Goal: Complete application form: Complete application form

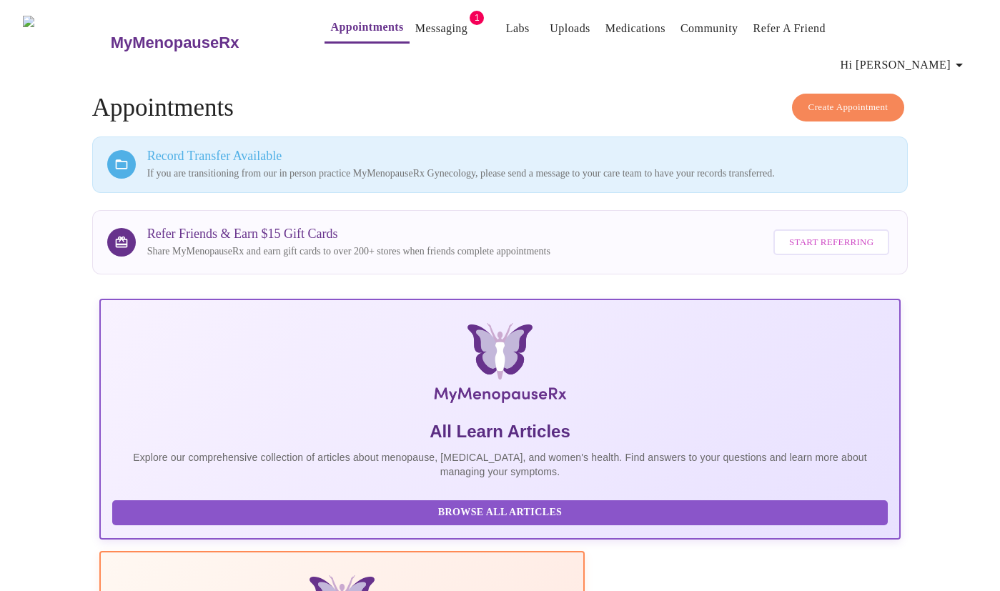
click at [437, 34] on link "Messaging" at bounding box center [441, 29] width 52 height 20
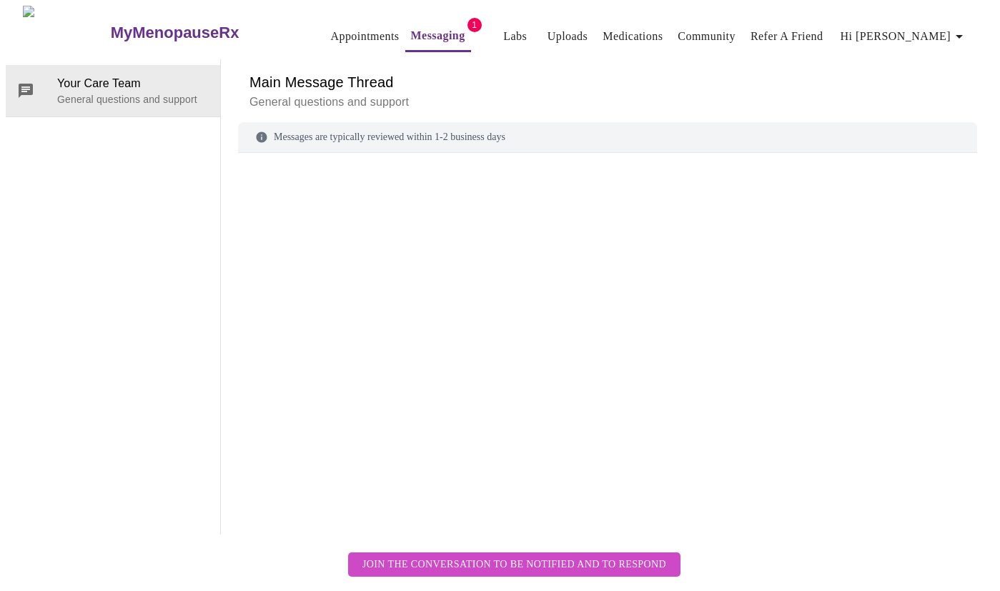
scroll to position [54, 0]
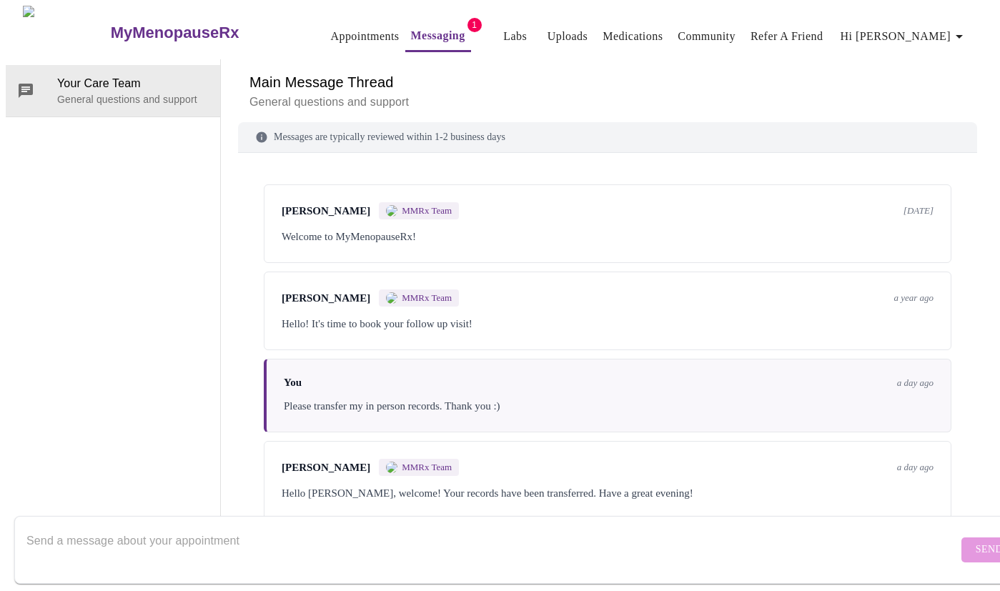
click at [553, 459] on div "[PERSON_NAME] MMRx Team a day ago" at bounding box center [608, 467] width 652 height 17
click at [353, 33] on link "Appointments" at bounding box center [364, 36] width 69 height 20
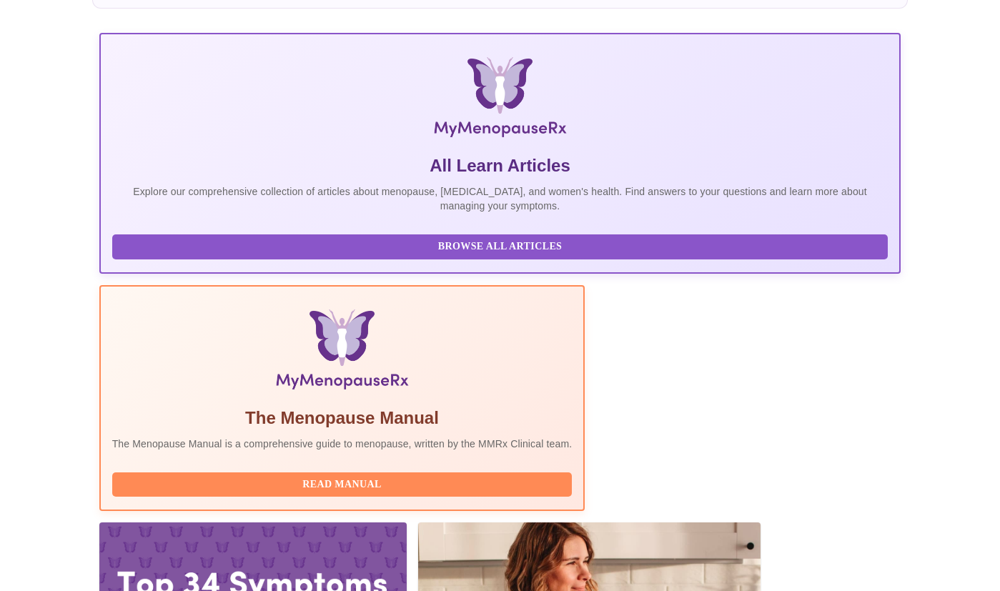
scroll to position [265, 0]
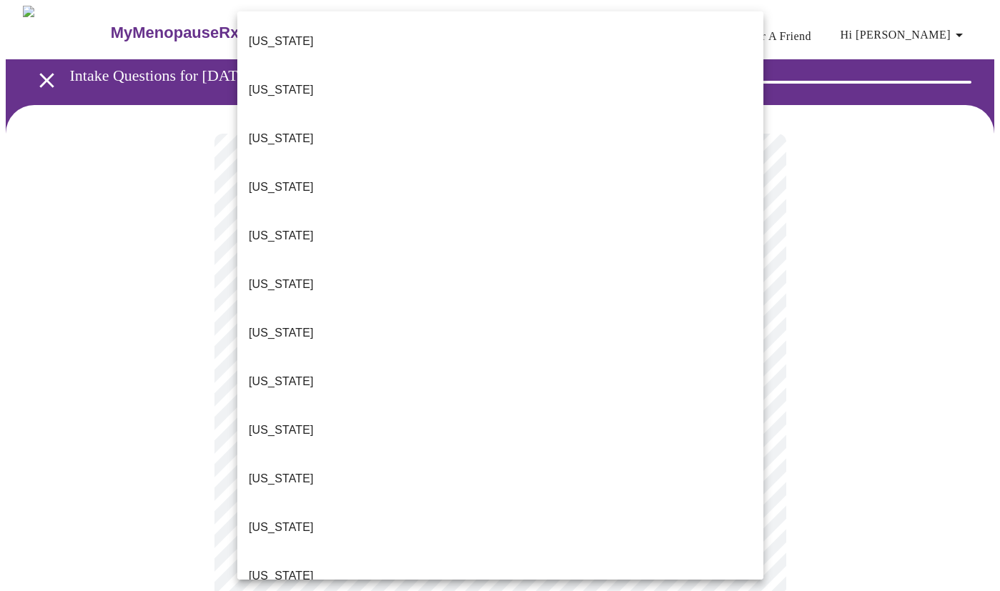
drag, startPoint x: 273, startPoint y: 473, endPoint x: 257, endPoint y: 469, distance: 17.0
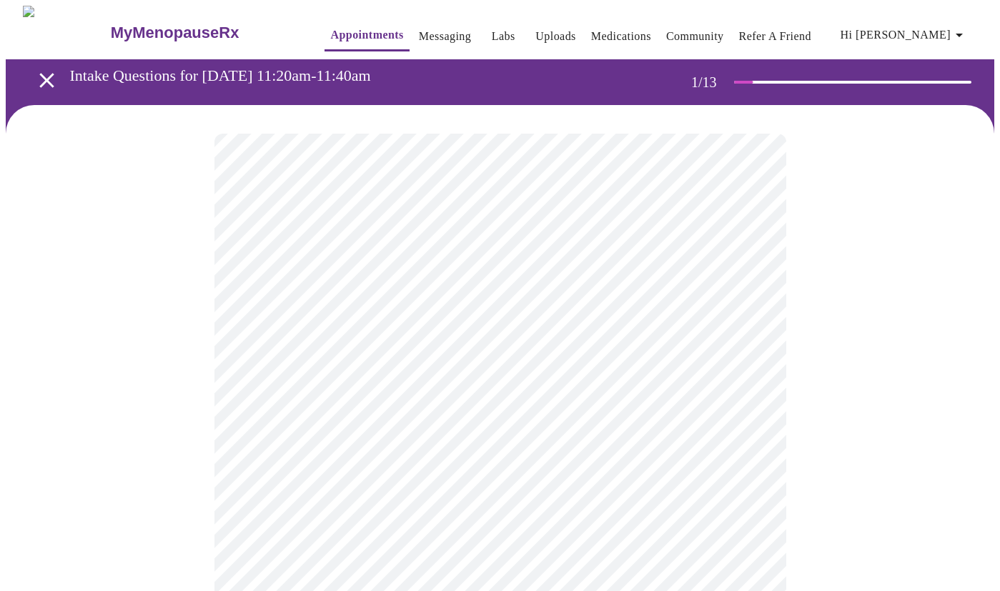
drag, startPoint x: 157, startPoint y: 353, endPoint x: 189, endPoint y: 318, distance: 47.5
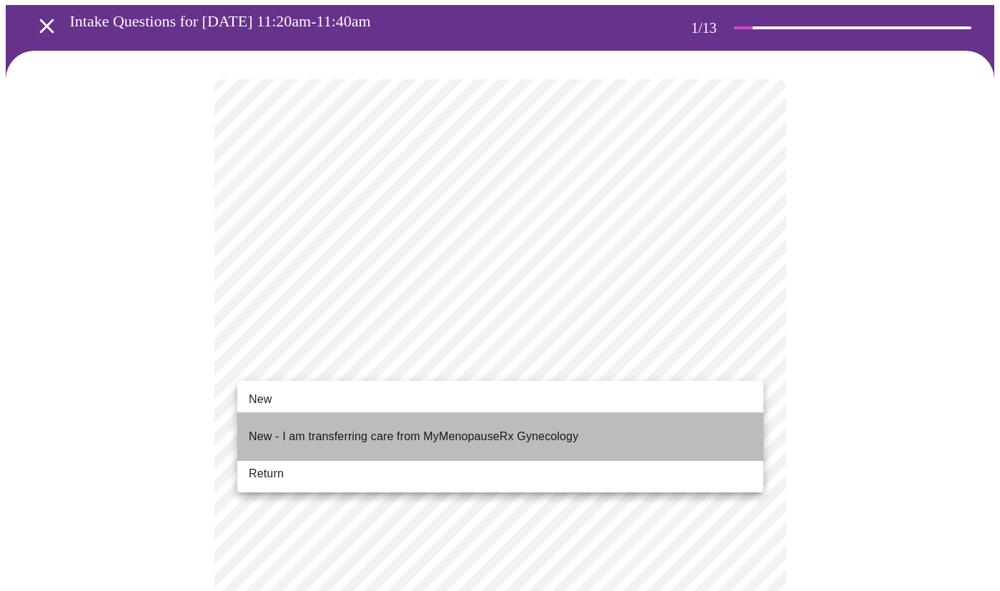
drag, startPoint x: 294, startPoint y: 432, endPoint x: 285, endPoint y: 430, distance: 9.0
click at [294, 432] on p "New - I am transferring care from MyMenopauseRx Gynecology" at bounding box center [413, 436] width 329 height 17
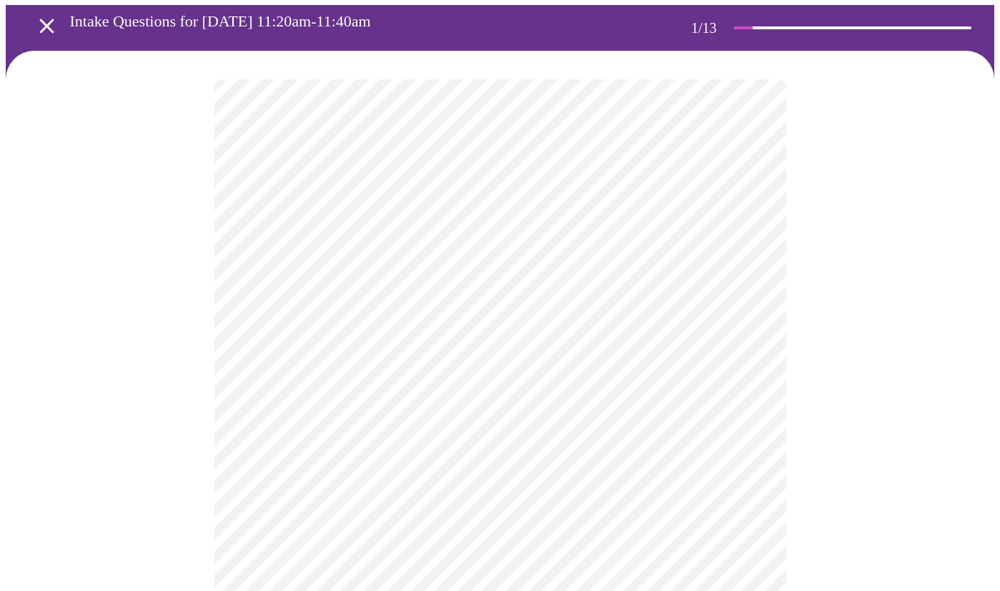
drag, startPoint x: 169, startPoint y: 341, endPoint x: 174, endPoint y: 332, distance: 10.2
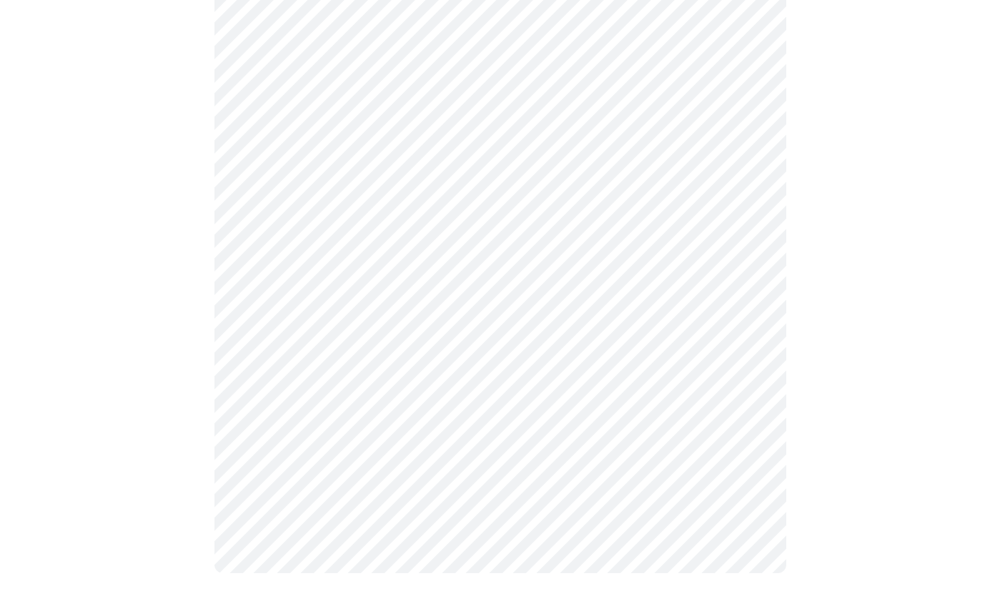
scroll to position [706, 0]
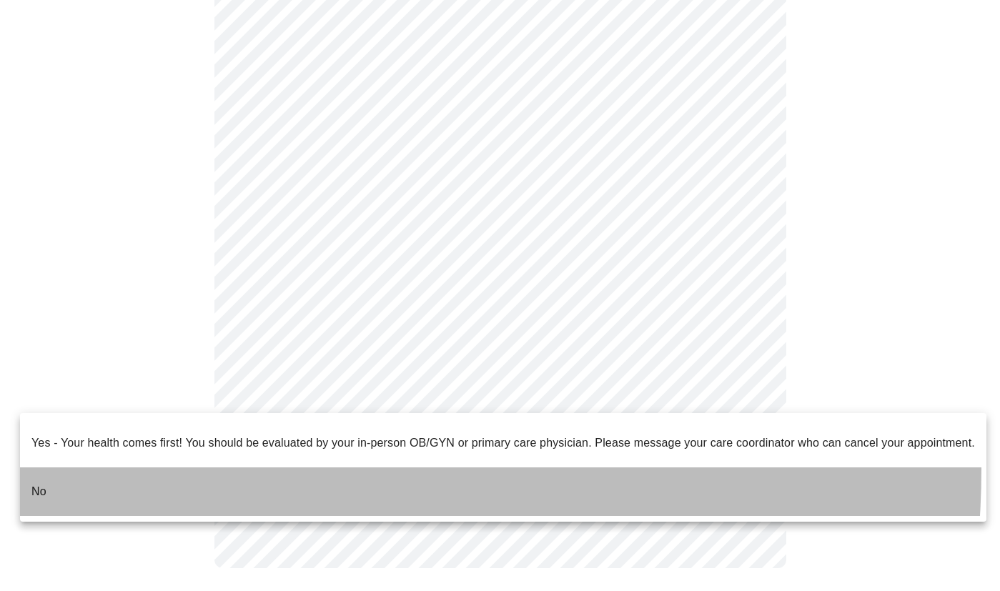
click at [209, 467] on li "No" at bounding box center [503, 491] width 966 height 49
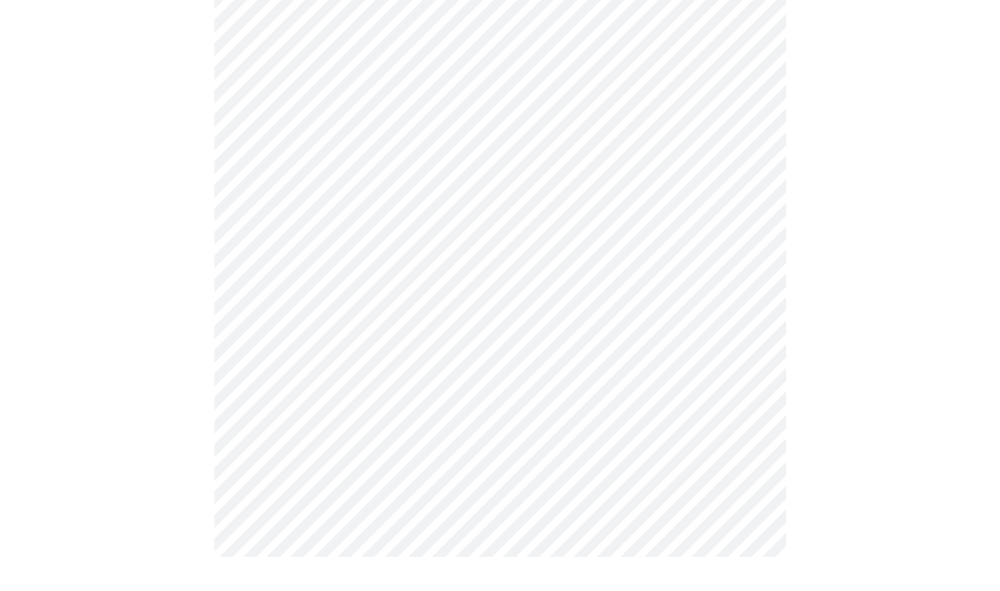
scroll to position [0, 0]
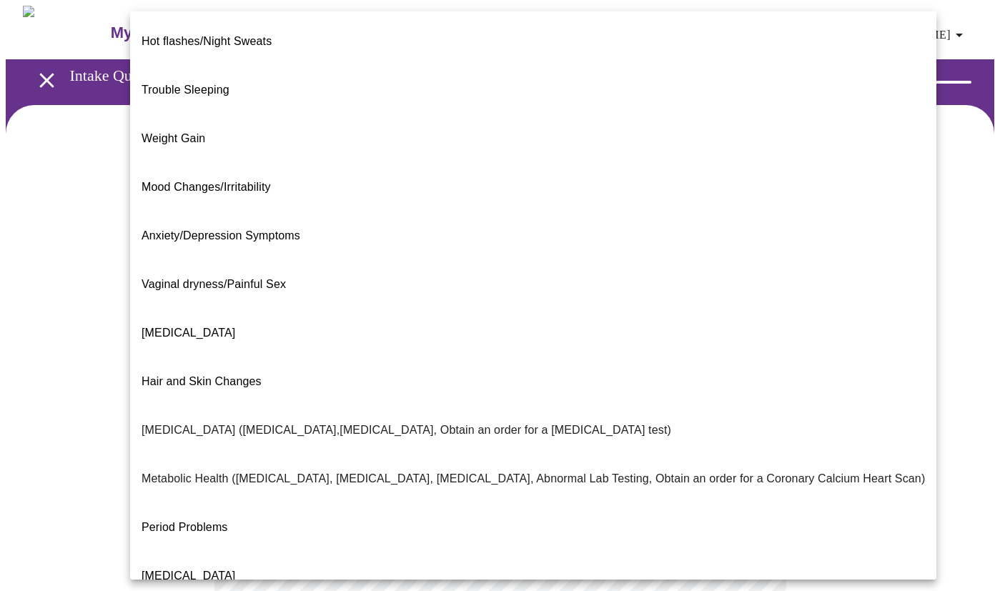
click at [420, 292] on body "MyMenopauseRx Appointments Messaging Labs Uploads Medications Community Refer a…" at bounding box center [500, 435] width 988 height 859
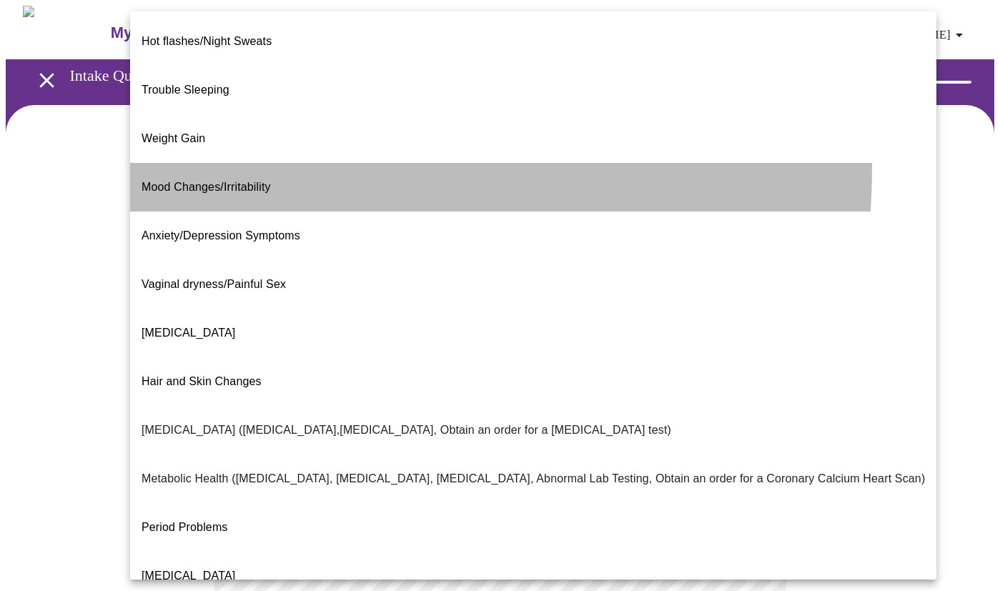
click at [193, 179] on p "Mood Changes/Irritability" at bounding box center [206, 187] width 129 height 17
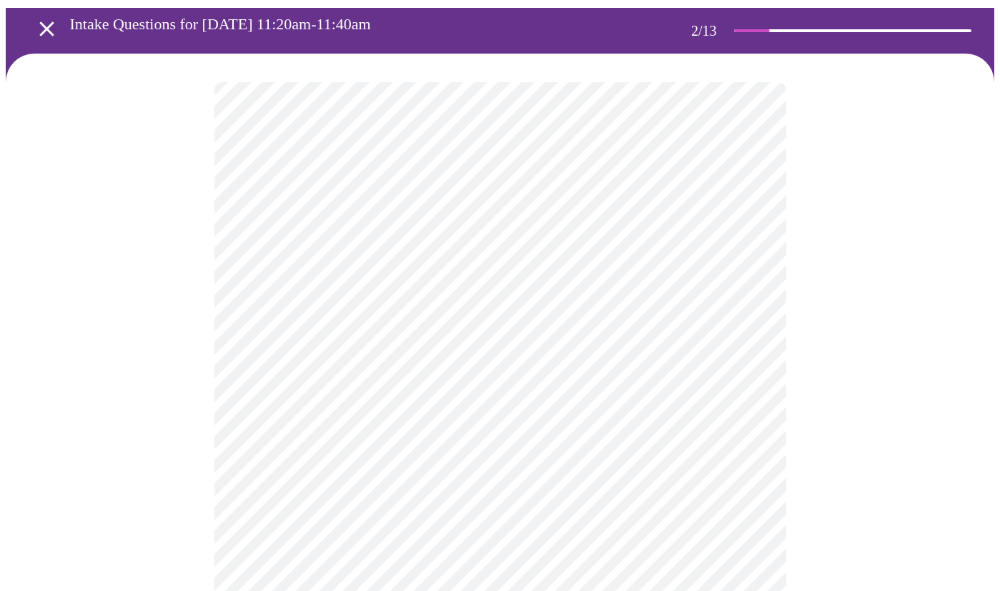
scroll to position [57, 0]
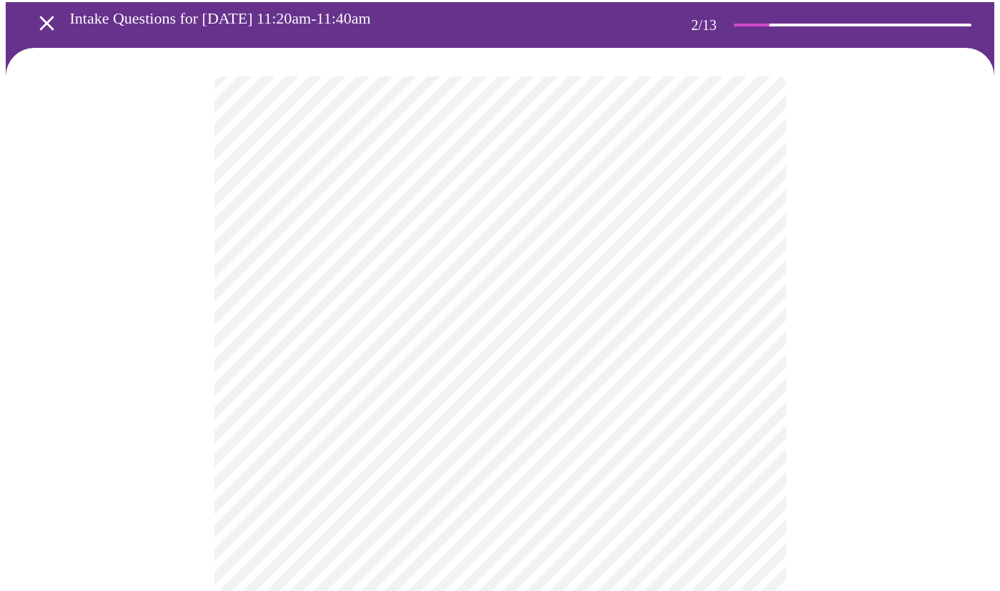
click at [407, 381] on body "MyMenopauseRx Appointments Messaging Labs Uploads Medications Community Refer a…" at bounding box center [500, 374] width 988 height 850
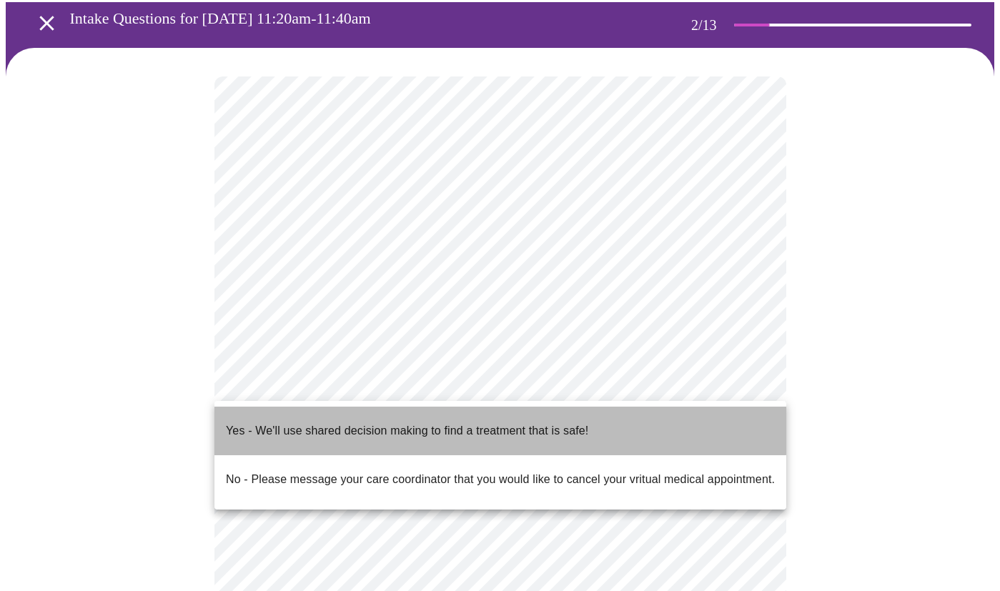
drag, startPoint x: 372, startPoint y: 412, endPoint x: 377, endPoint y: 391, distance: 21.3
click at [371, 422] on p "Yes - We'll use shared decision making to find a treatment that is safe!" at bounding box center [407, 430] width 362 height 17
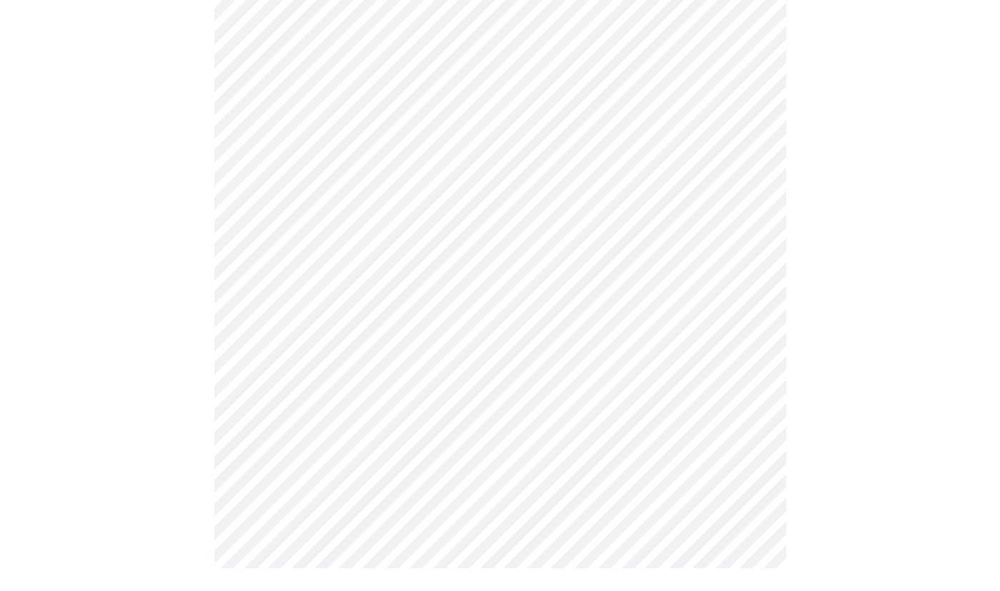
scroll to position [0, 0]
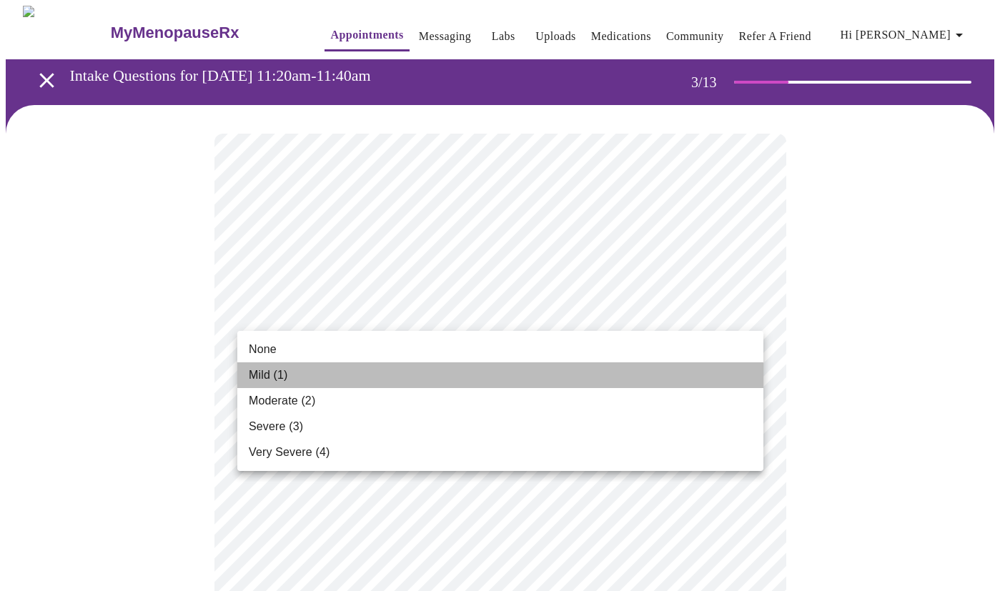
click at [306, 378] on li "Mild (1)" at bounding box center [500, 375] width 526 height 26
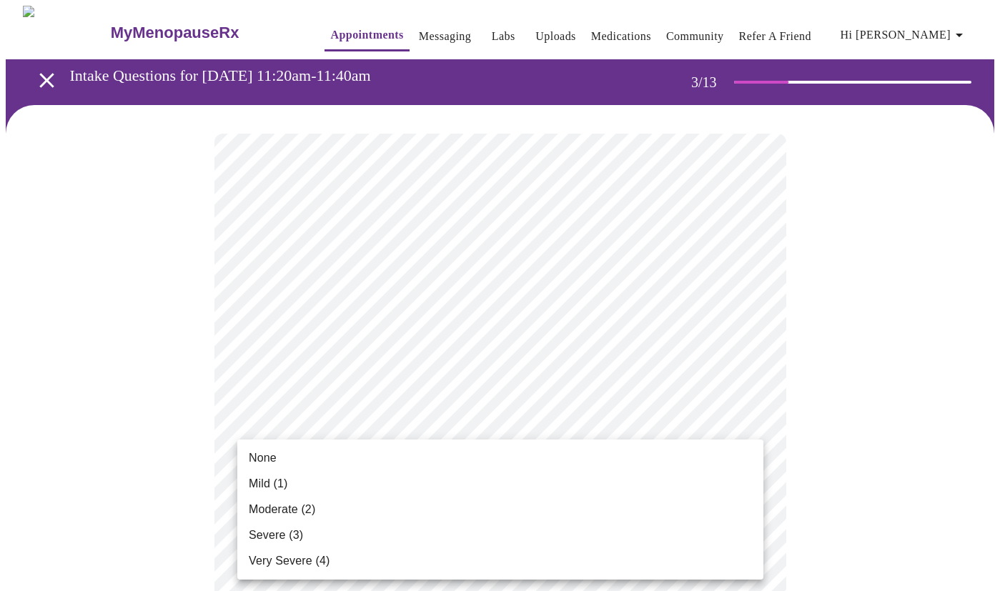
click at [297, 469] on li "None" at bounding box center [500, 458] width 526 height 26
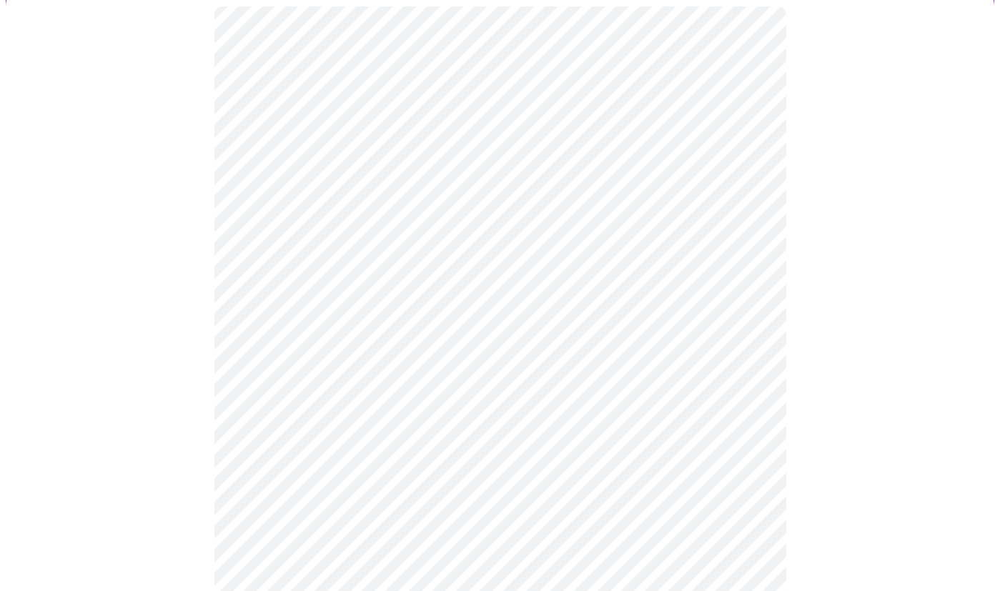
scroll to position [136, 0]
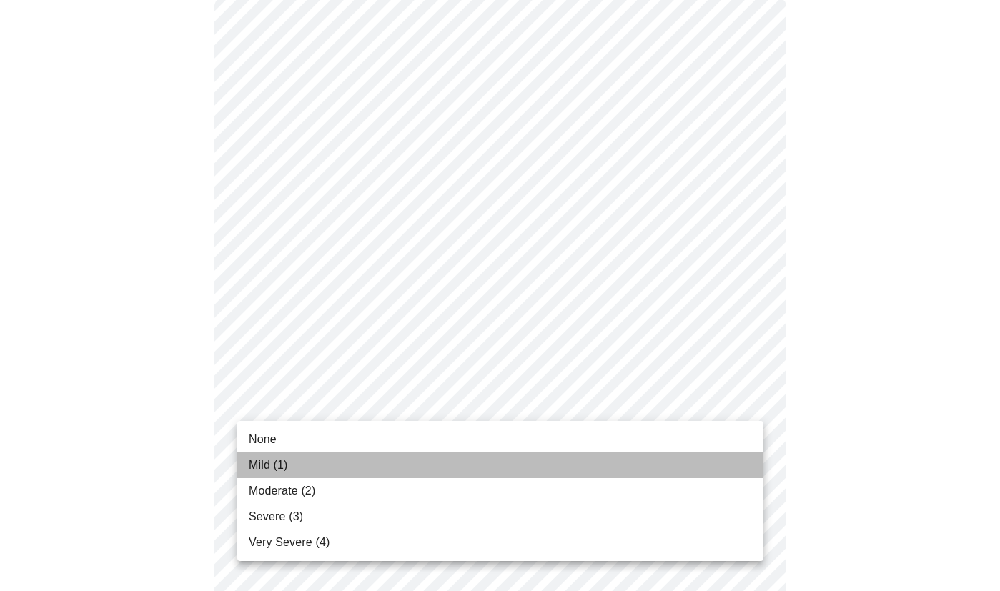
click at [266, 463] on span "Mild (1)" at bounding box center [268, 465] width 39 height 17
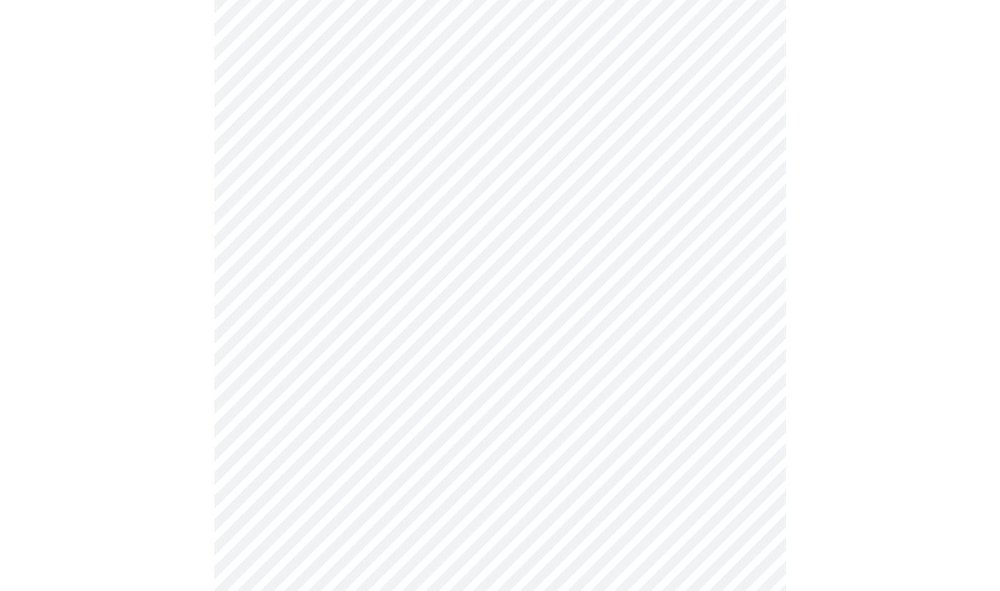
scroll to position [223, 0]
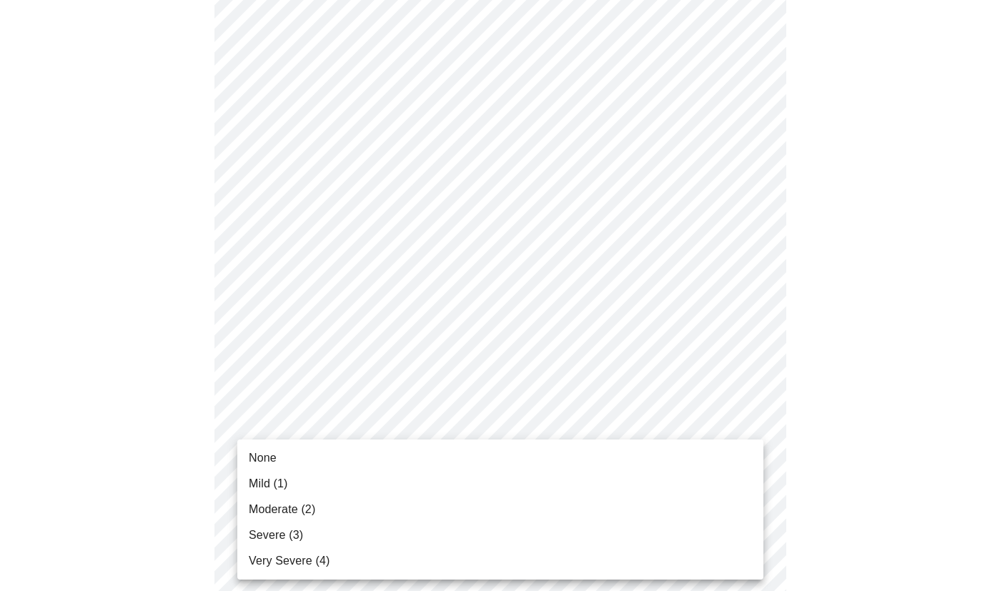
click at [289, 457] on li "None" at bounding box center [500, 458] width 526 height 26
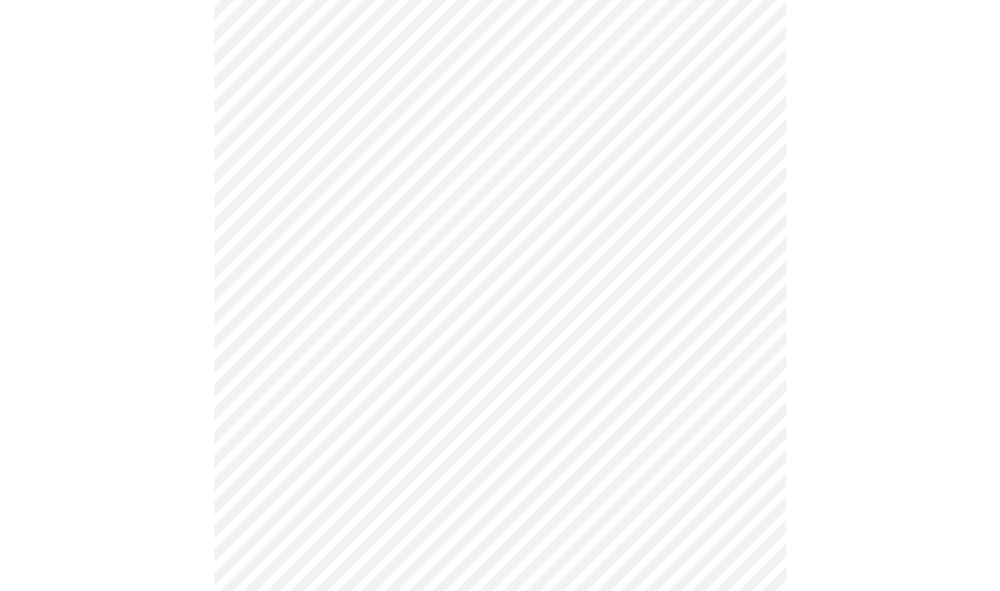
scroll to position [377, 0]
click at [307, 374] on body "MyMenopauseRx Appointments Messaging Labs Uploads Medications Community Refer a…" at bounding box center [500, 538] width 988 height 1821
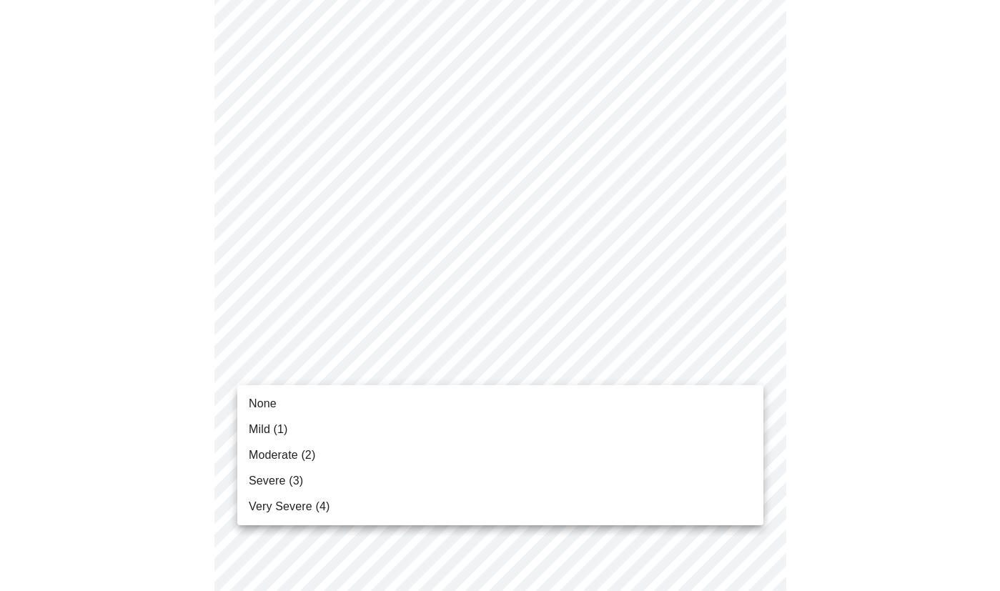
click at [267, 474] on span "Severe (3)" at bounding box center [276, 480] width 54 height 17
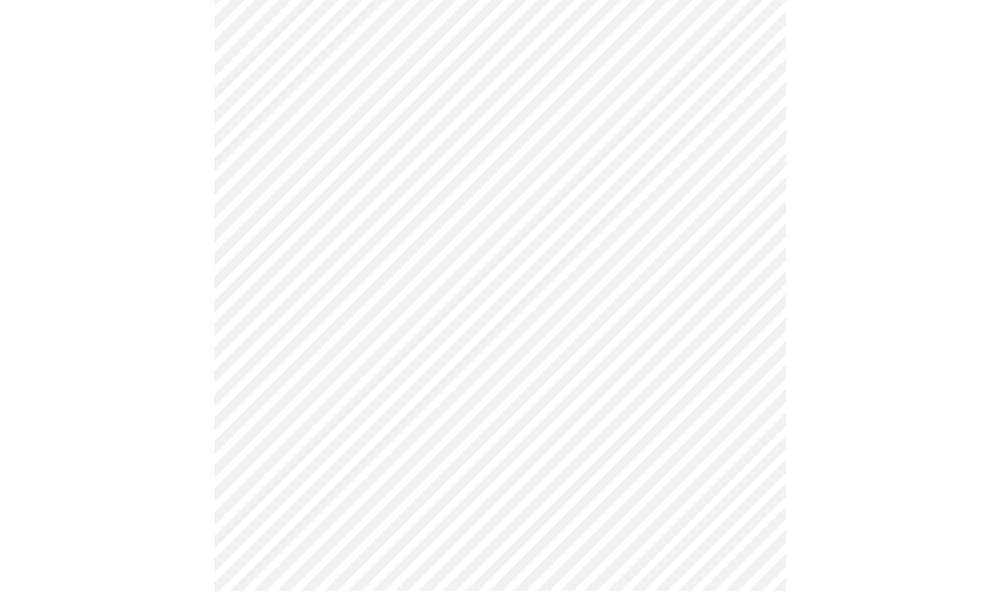
scroll to position [442, 0]
click at [344, 381] on body "MyMenopauseRx Appointments Messaging Labs Uploads Medications Community Refer a…" at bounding box center [500, 463] width 988 height 1801
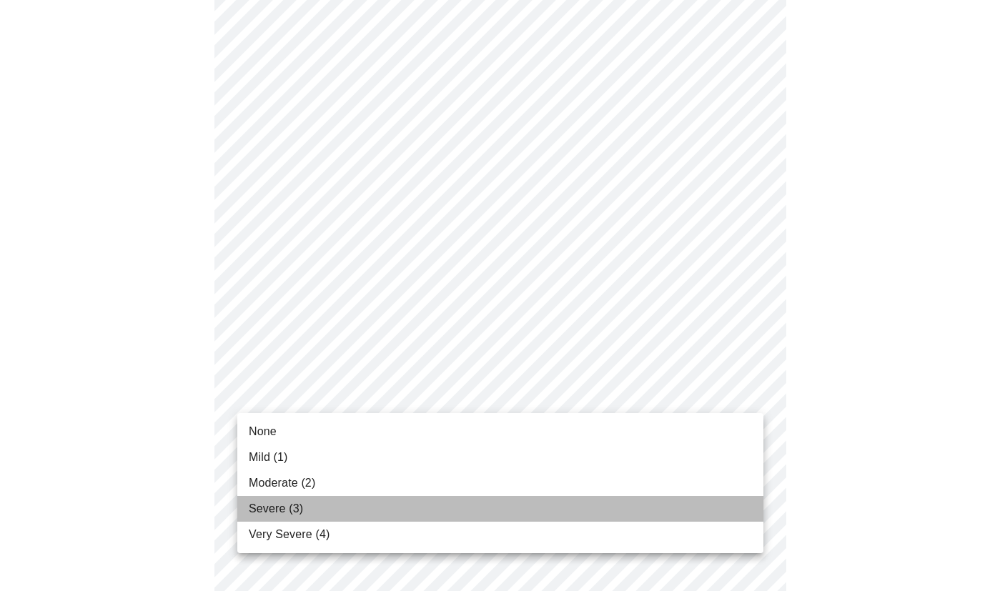
click at [282, 505] on span "Severe (3)" at bounding box center [276, 508] width 54 height 17
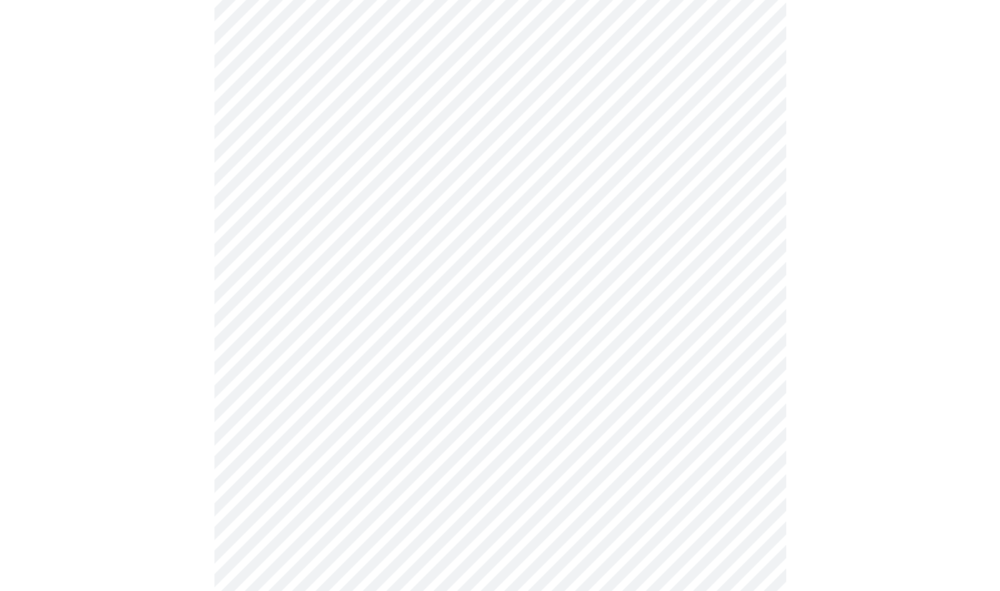
scroll to position [530, 0]
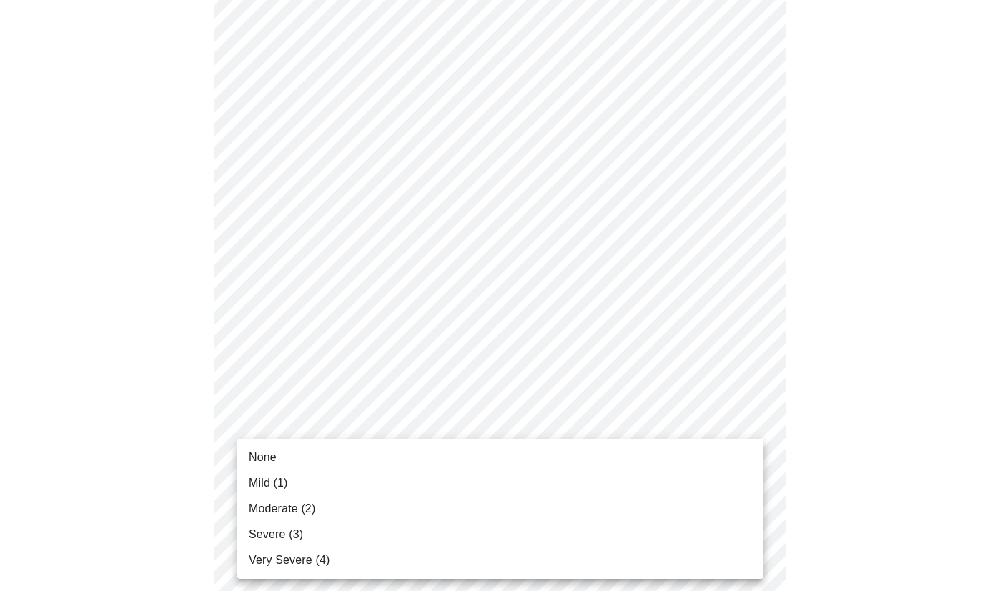
click at [345, 407] on body "MyMenopauseRx Appointments Messaging Labs Uploads Medications Community Refer a…" at bounding box center [500, 366] width 988 height 1781
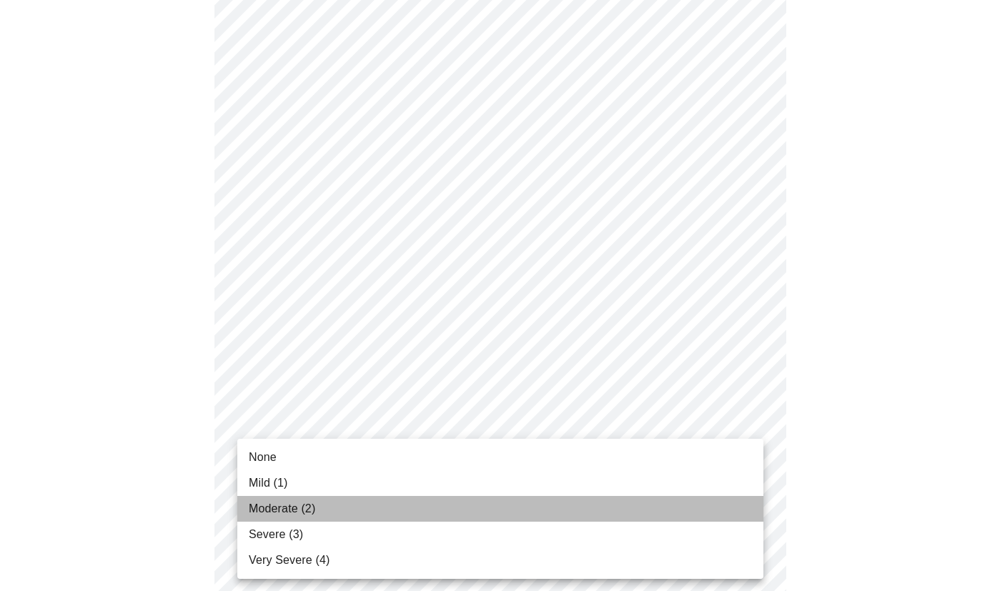
drag, startPoint x: 291, startPoint y: 507, endPoint x: 320, endPoint y: 479, distance: 40.9
click at [291, 507] on span "Moderate (2)" at bounding box center [282, 508] width 66 height 17
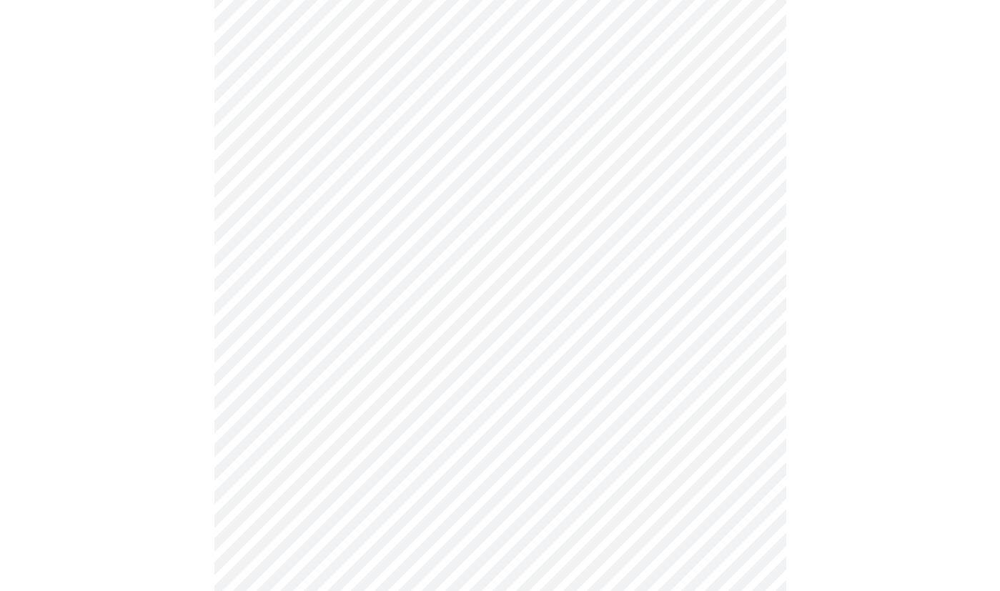
scroll to position [595, 0]
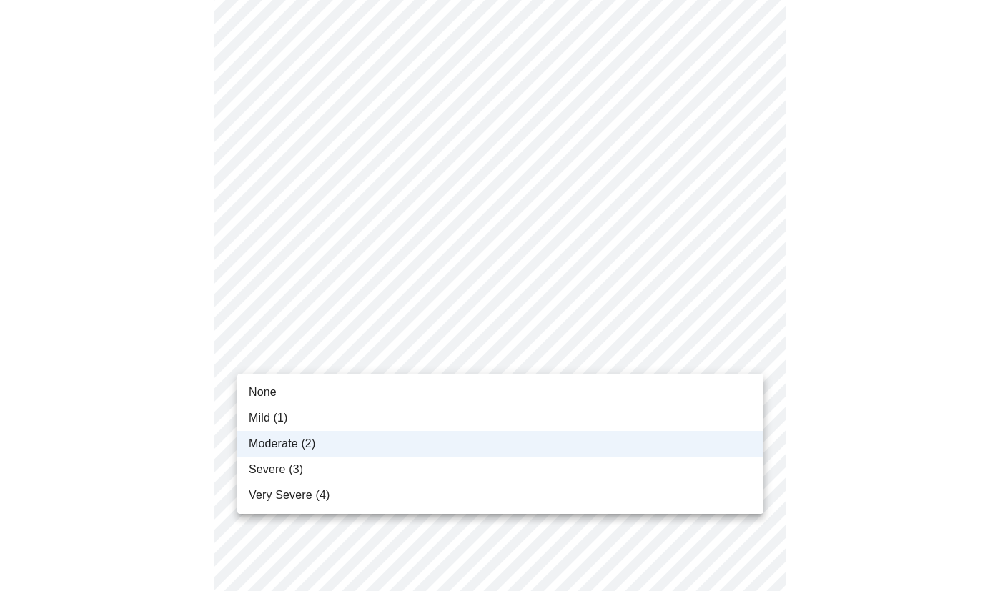
click at [376, 354] on body "MyMenopauseRx Appointments Messaging Labs Uploads Medications Community Refer a…" at bounding box center [500, 291] width 988 height 1761
click at [274, 463] on span "Severe (3)" at bounding box center [276, 469] width 54 height 17
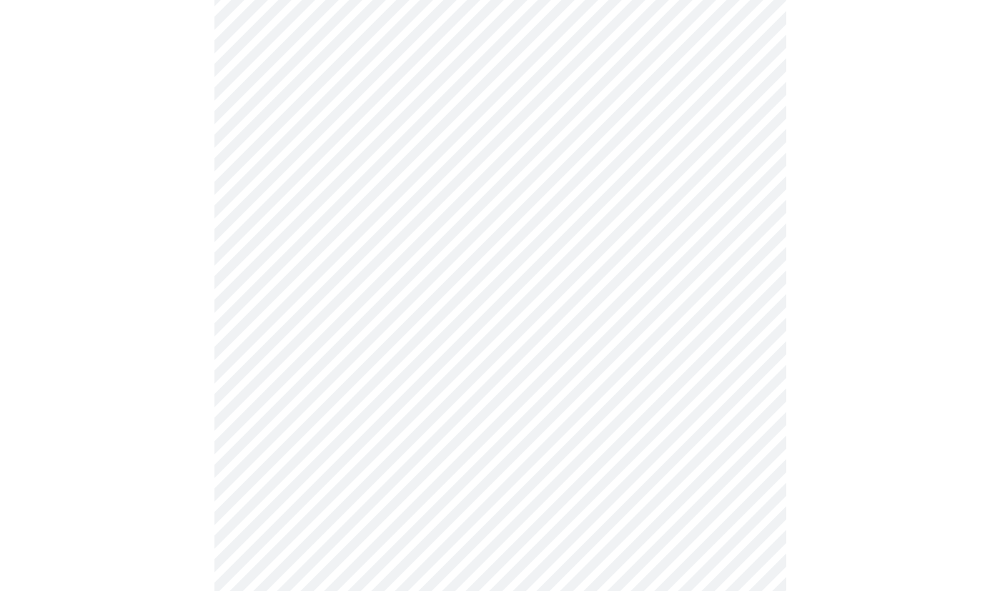
scroll to position [712, 0]
click at [320, 349] on body "MyMenopauseRx Appointments Messaging Labs Uploads Medications Community Refer a…" at bounding box center [500, 174] width 988 height 1761
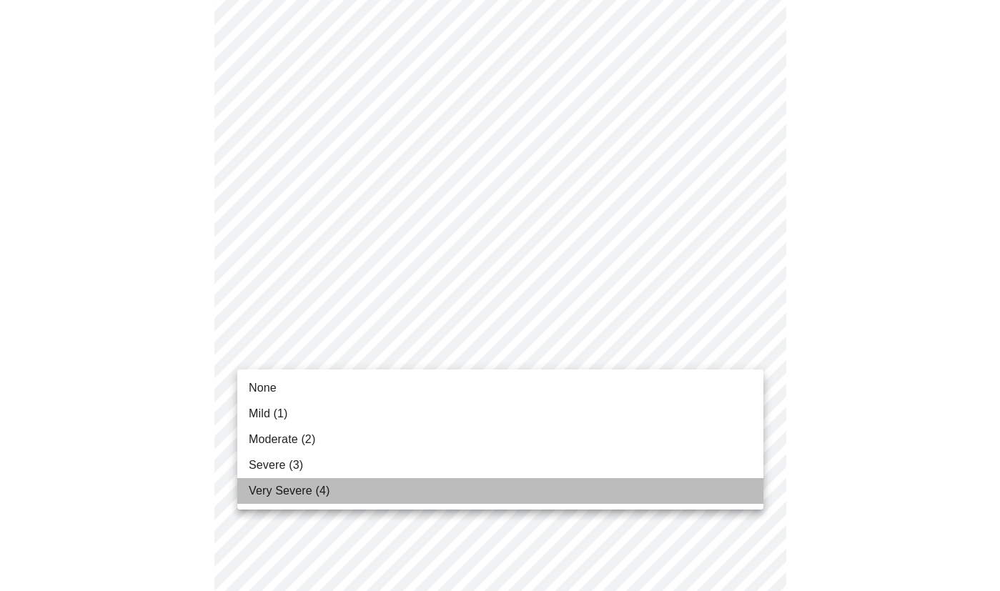
drag, startPoint x: 299, startPoint y: 495, endPoint x: 305, endPoint y: 489, distance: 8.6
click at [298, 495] on span "Very Severe (4)" at bounding box center [289, 490] width 81 height 17
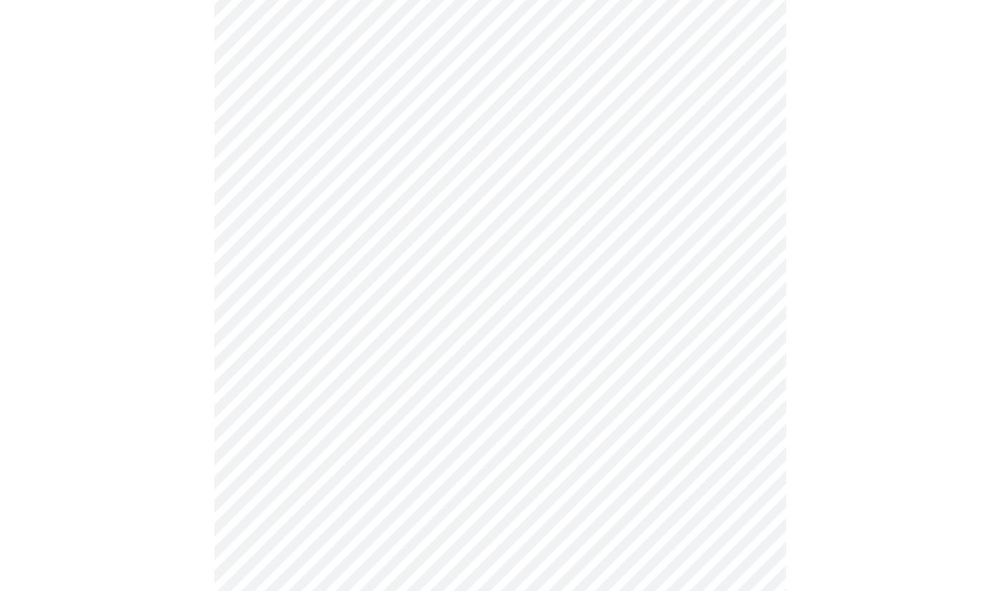
scroll to position [792, 0]
click at [357, 379] on body "MyMenopauseRx Appointments Messaging Labs Uploads Medications Community Refer a…" at bounding box center [500, 84] width 988 height 1741
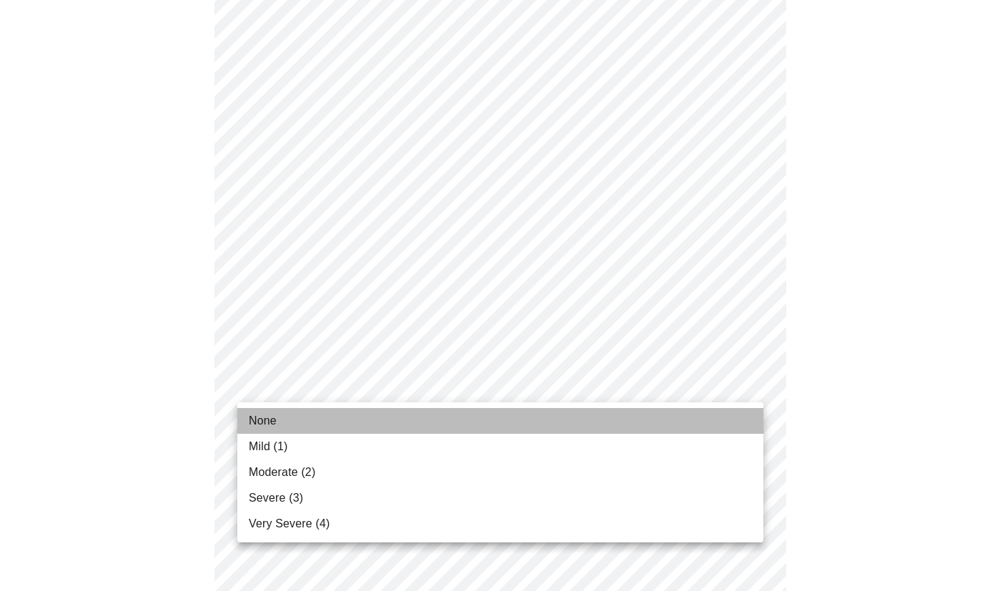
click at [266, 415] on span "None" at bounding box center [263, 420] width 28 height 17
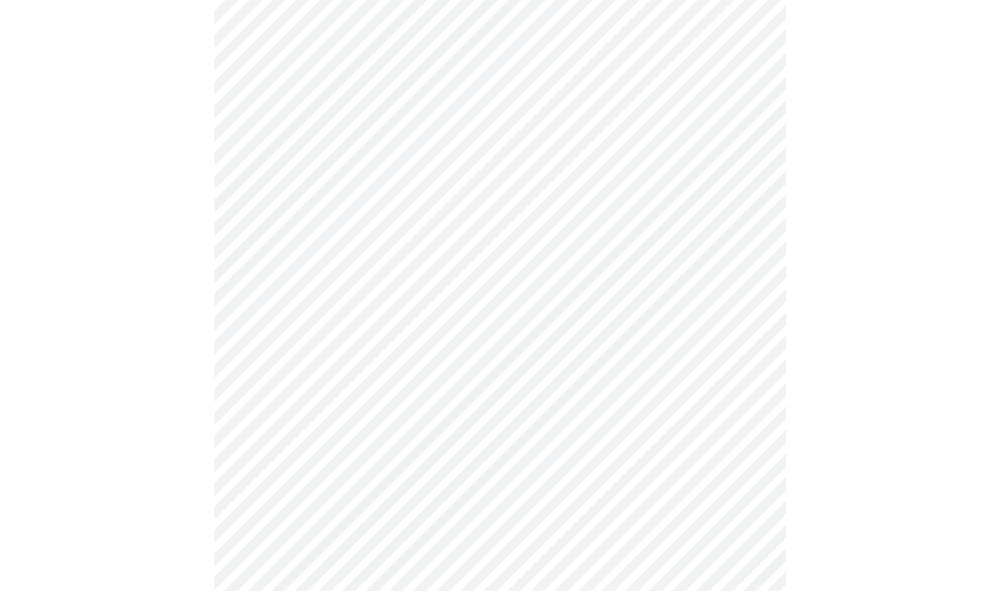
scroll to position [895, 0]
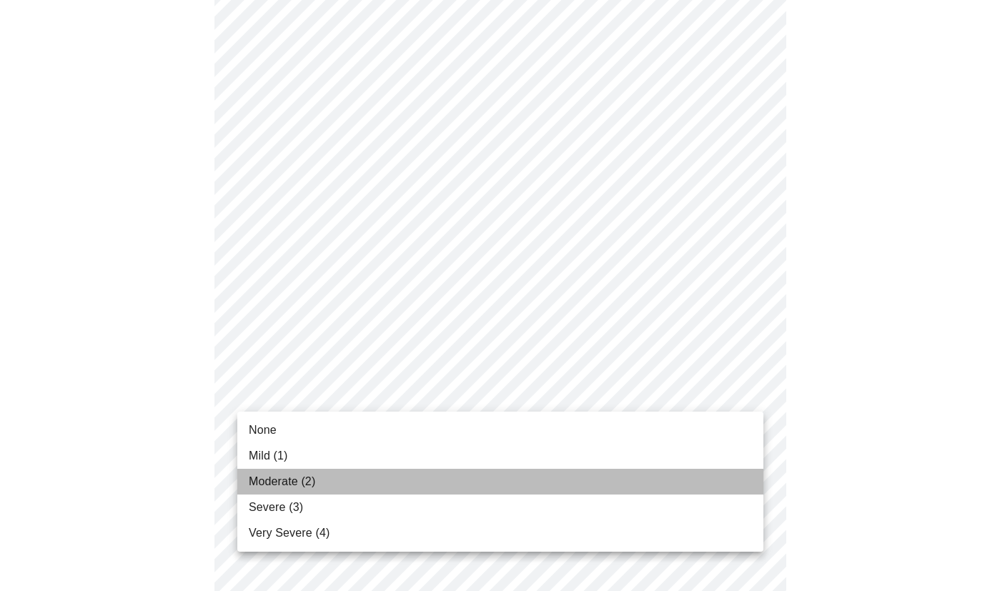
drag, startPoint x: 306, startPoint y: 477, endPoint x: 320, endPoint y: 457, distance: 24.6
click at [306, 477] on span "Moderate (2)" at bounding box center [282, 481] width 66 height 17
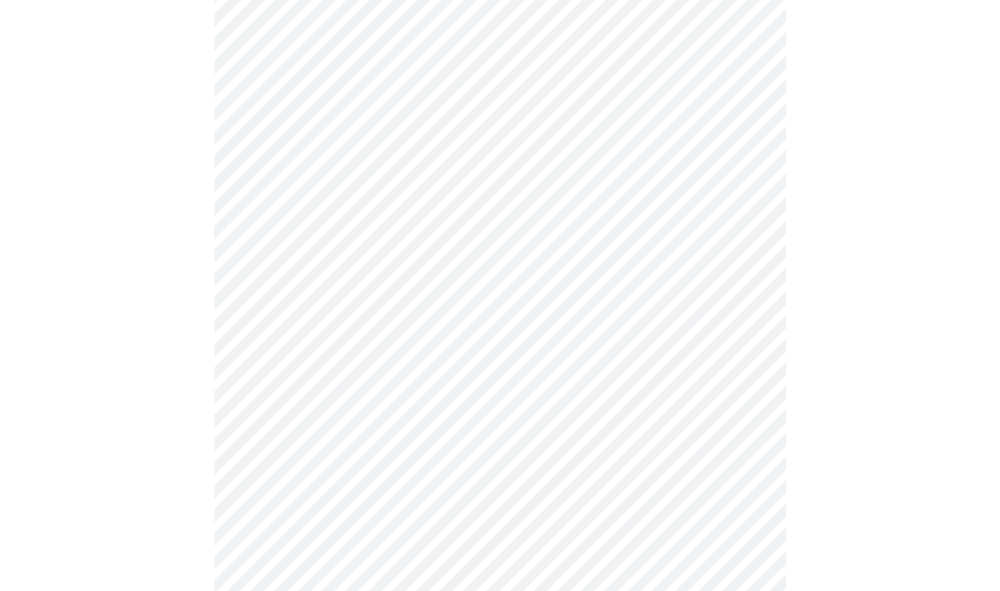
scroll to position [1043, 0]
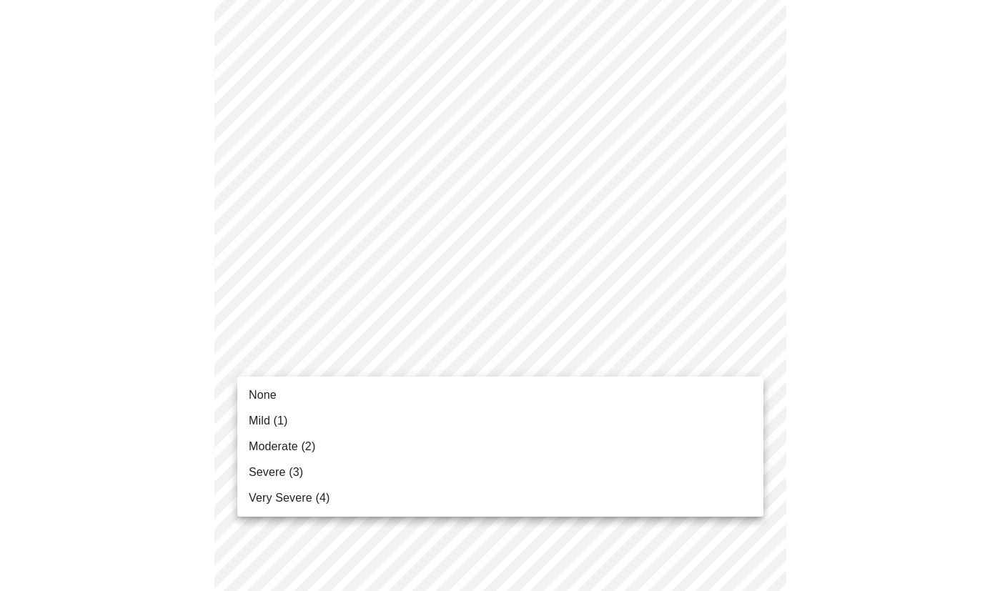
click at [278, 391] on li "None" at bounding box center [500, 395] width 526 height 26
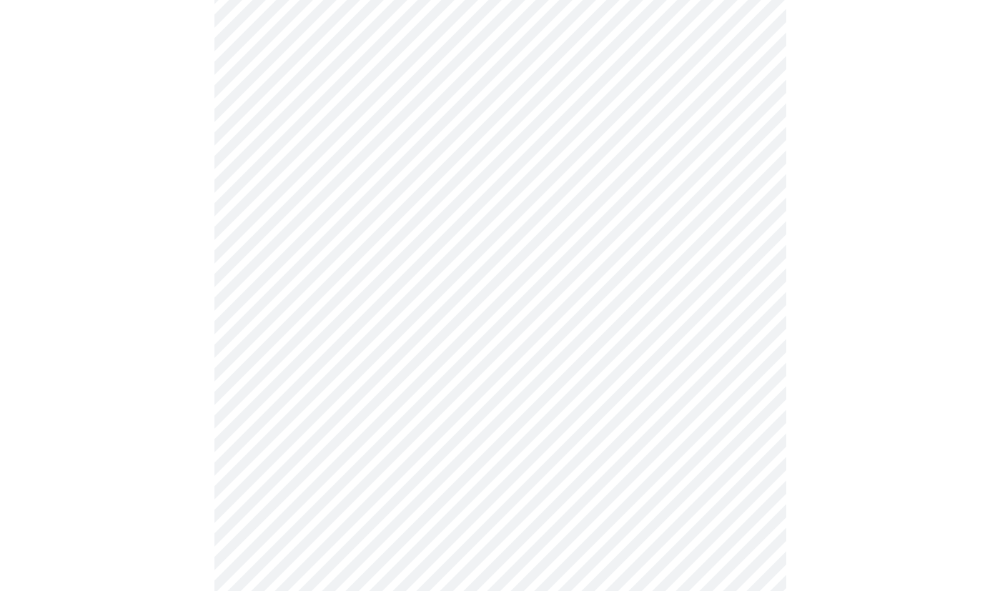
scroll to position [498, 0]
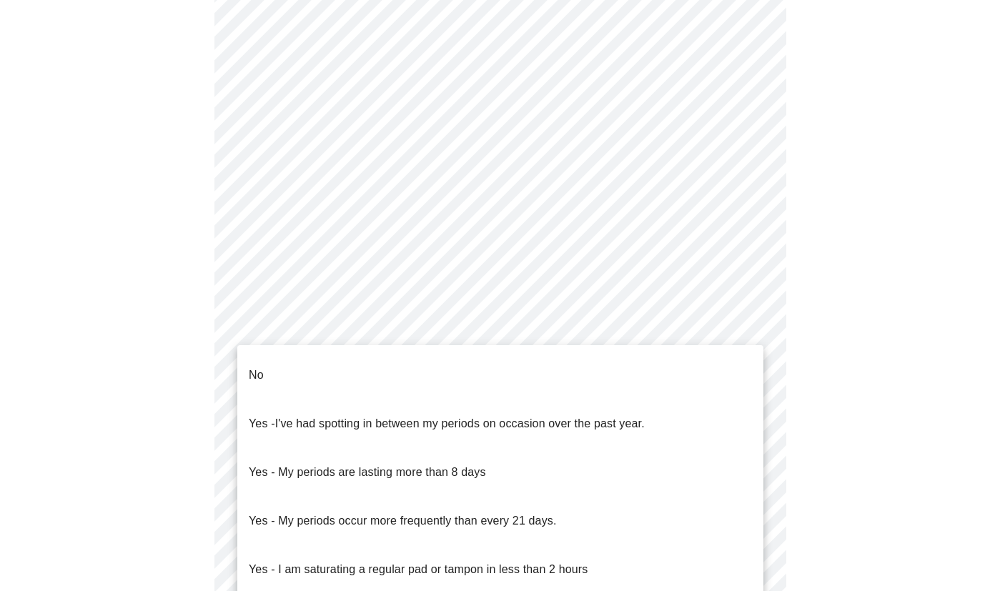
click at [434, 367] on body "MyMenopauseRx Appointments Messaging Labs Uploads Medications Community Refer a…" at bounding box center [500, 213] width 988 height 1411
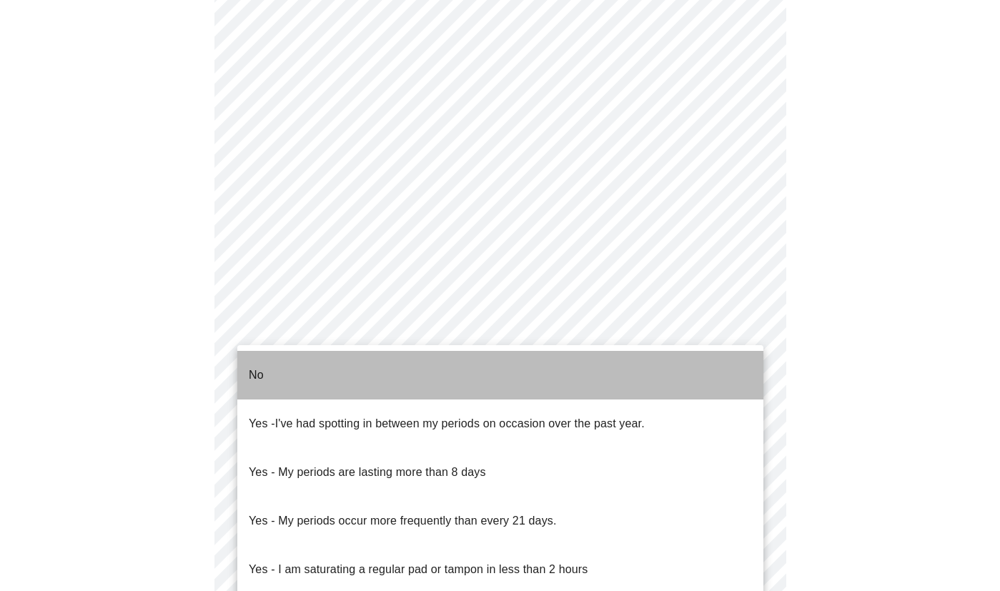
click at [292, 371] on li "No" at bounding box center [500, 375] width 526 height 49
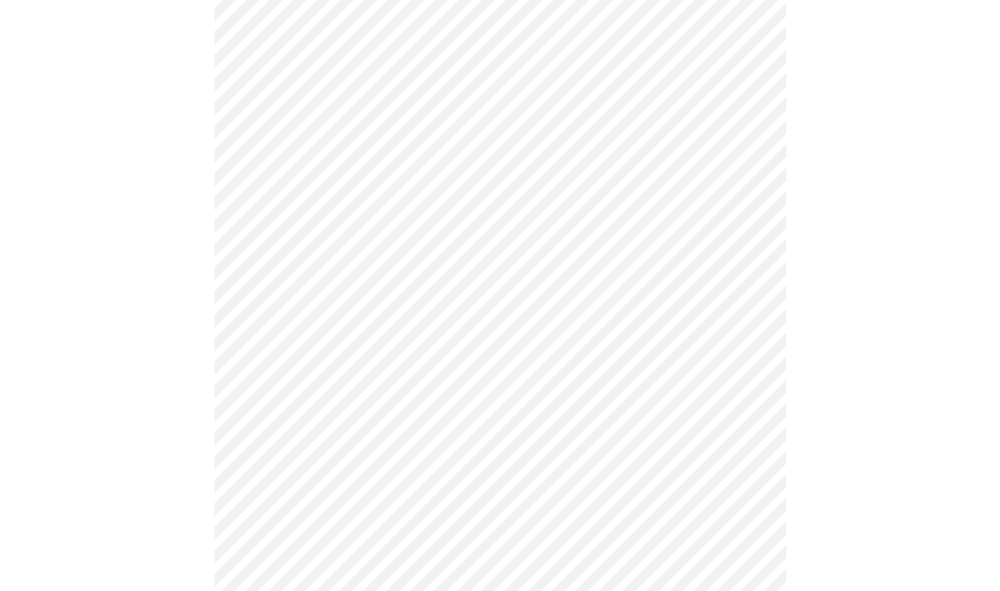
scroll to position [577, 0]
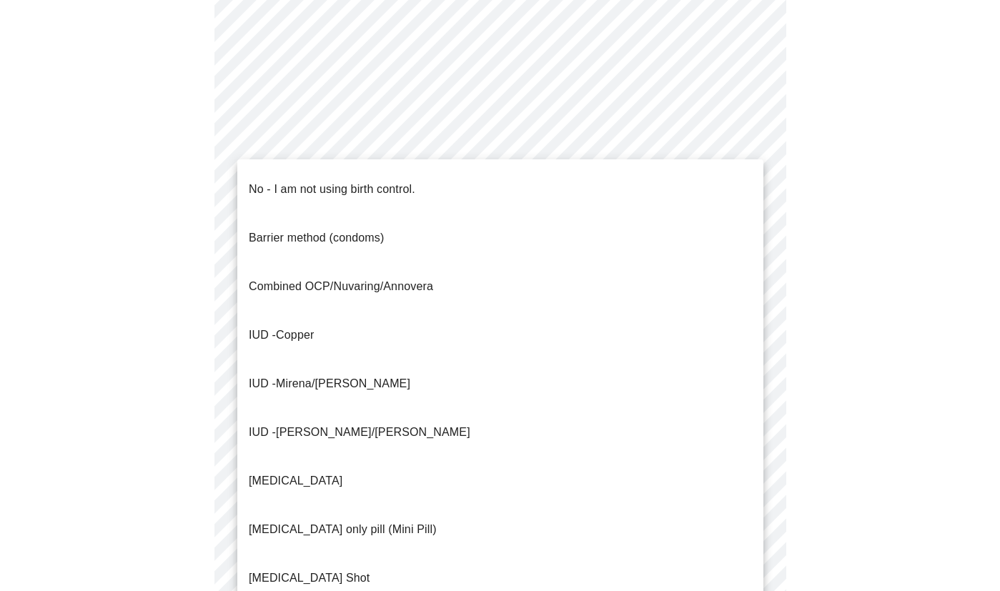
click at [342, 392] on body "MyMenopauseRx Appointments Messaging Labs Uploads Medications Community Refer a…" at bounding box center [500, 130] width 988 height 1402
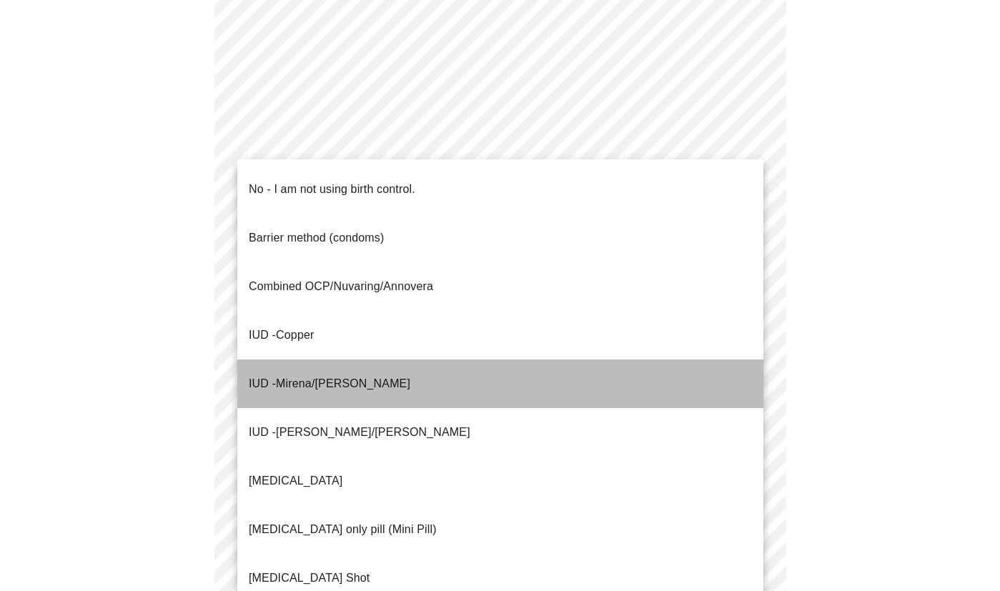
click at [287, 364] on span "IUD - Mirena/[PERSON_NAME]" at bounding box center [330, 384] width 162 height 40
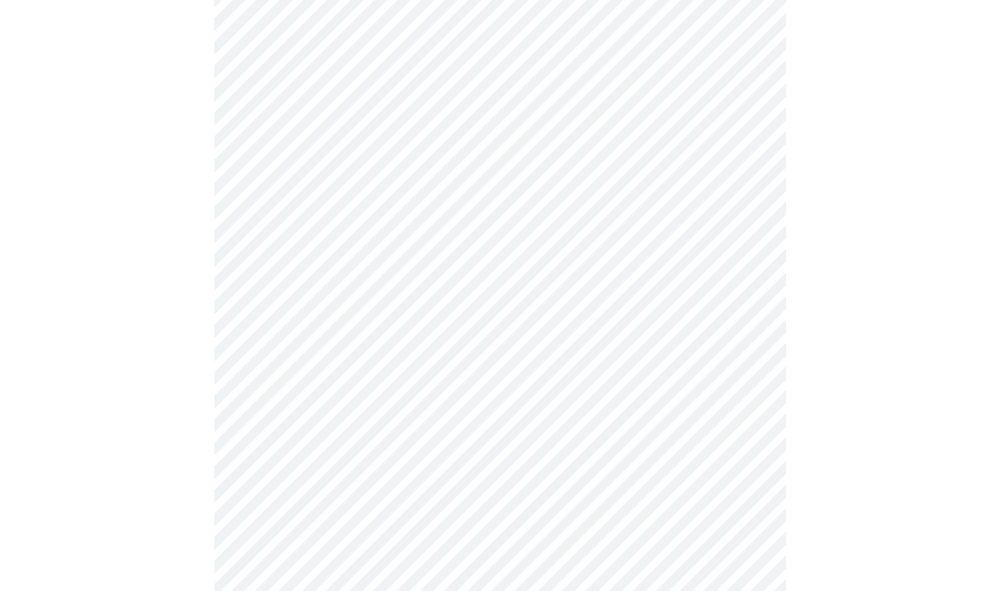
scroll to position [755, 0]
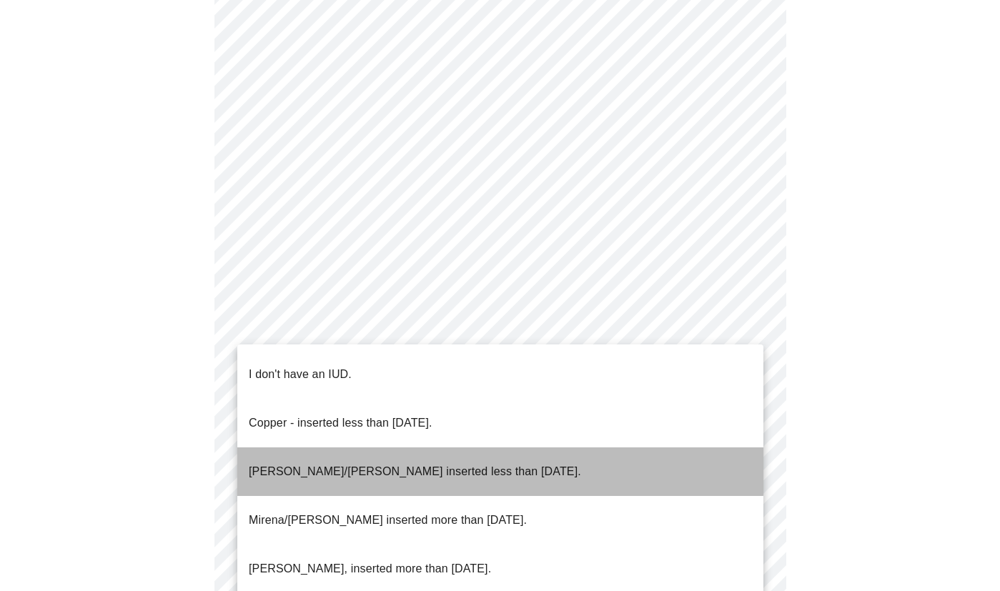
click at [369, 463] on p "[PERSON_NAME]/[PERSON_NAME] inserted less than [DATE]." at bounding box center [415, 471] width 332 height 17
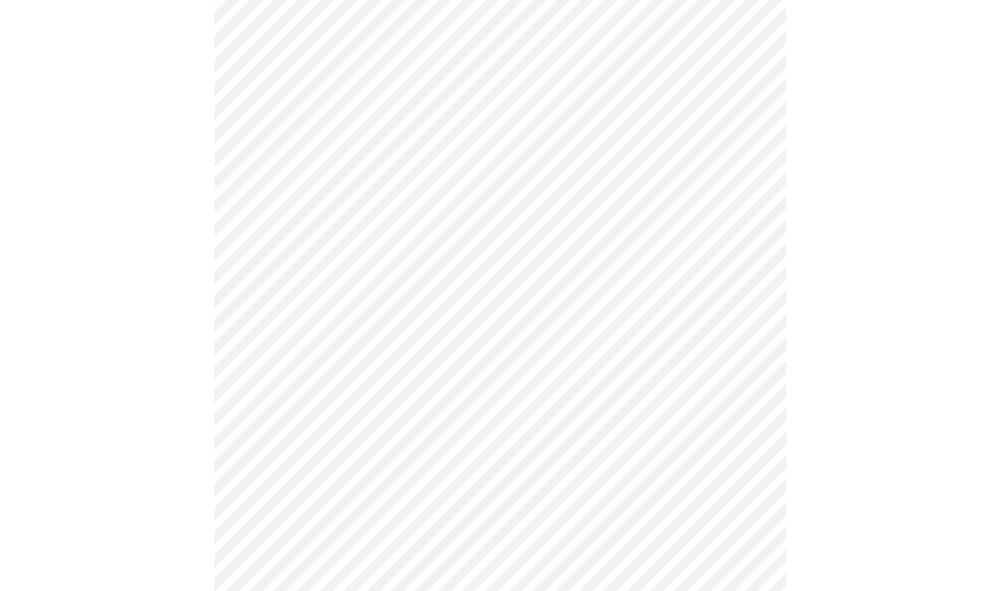
scroll to position [760, 0]
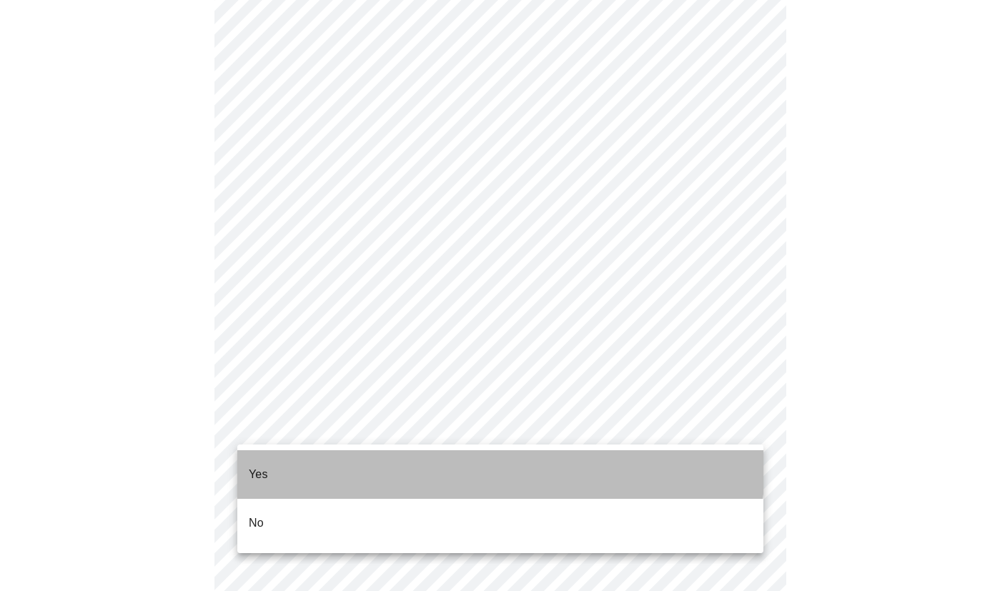
click at [299, 457] on li "Yes" at bounding box center [500, 474] width 526 height 49
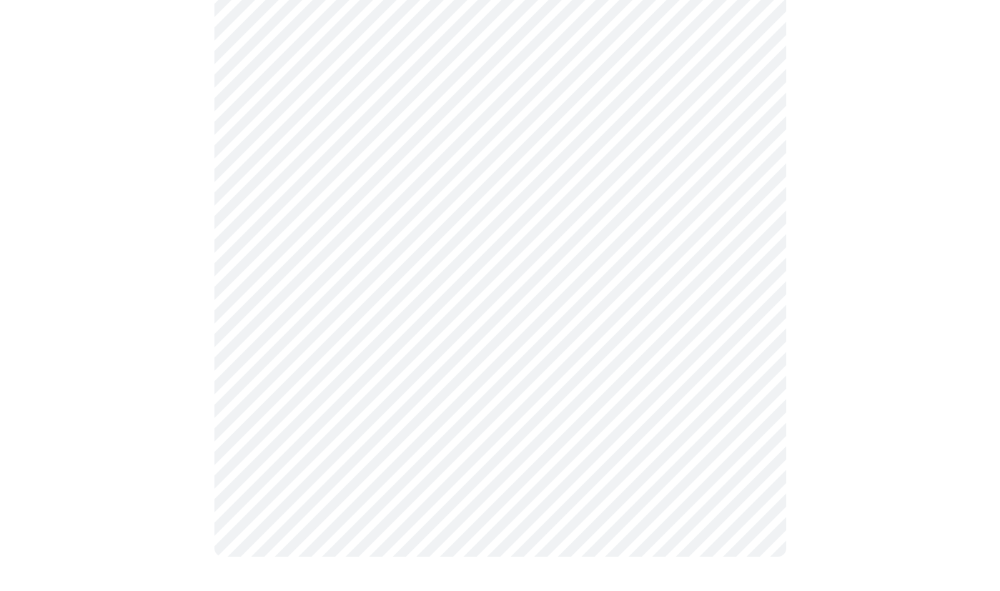
scroll to position [0, 0]
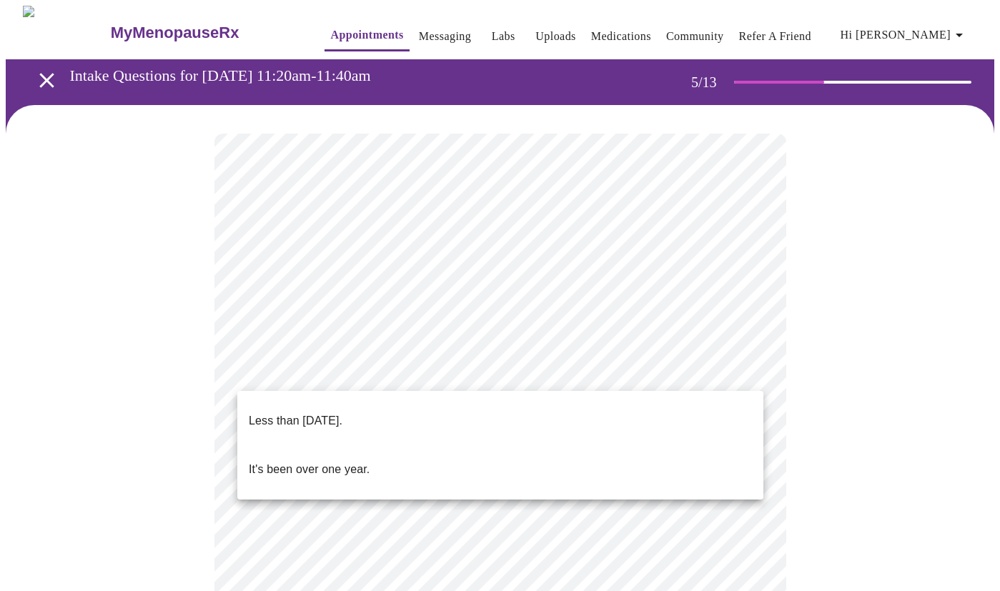
click at [314, 360] on body "MyMenopauseRx Appointments Messaging Labs Uploads Medications Community Refer a…" at bounding box center [500, 585] width 988 height 1158
click at [311, 412] on p "Less than [DATE]." at bounding box center [296, 420] width 94 height 17
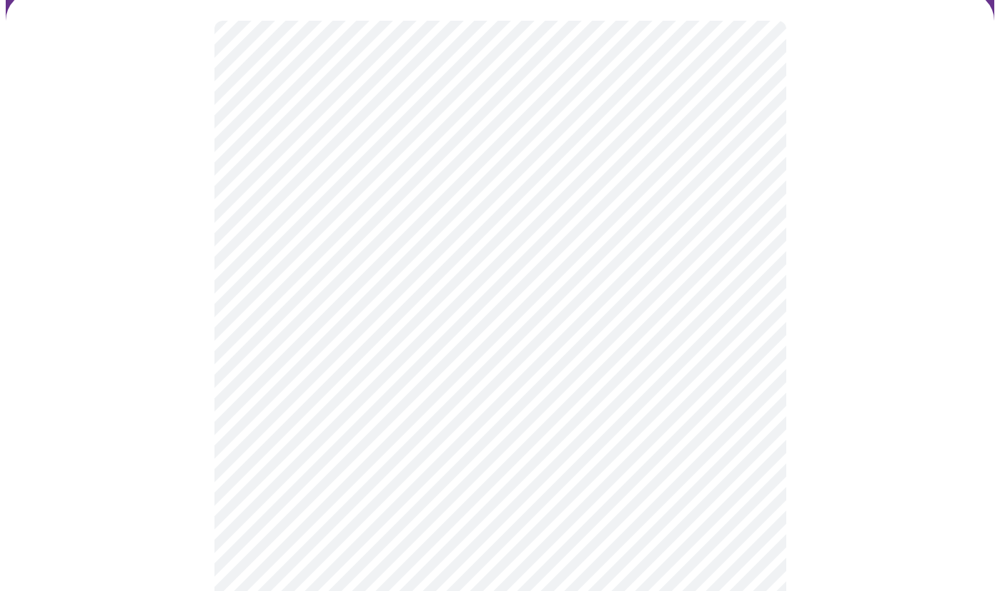
scroll to position [118, 0]
click at [357, 377] on body "MyMenopauseRx Appointments Messaging Labs Uploads Medications Community Refer a…" at bounding box center [500, 462] width 988 height 1149
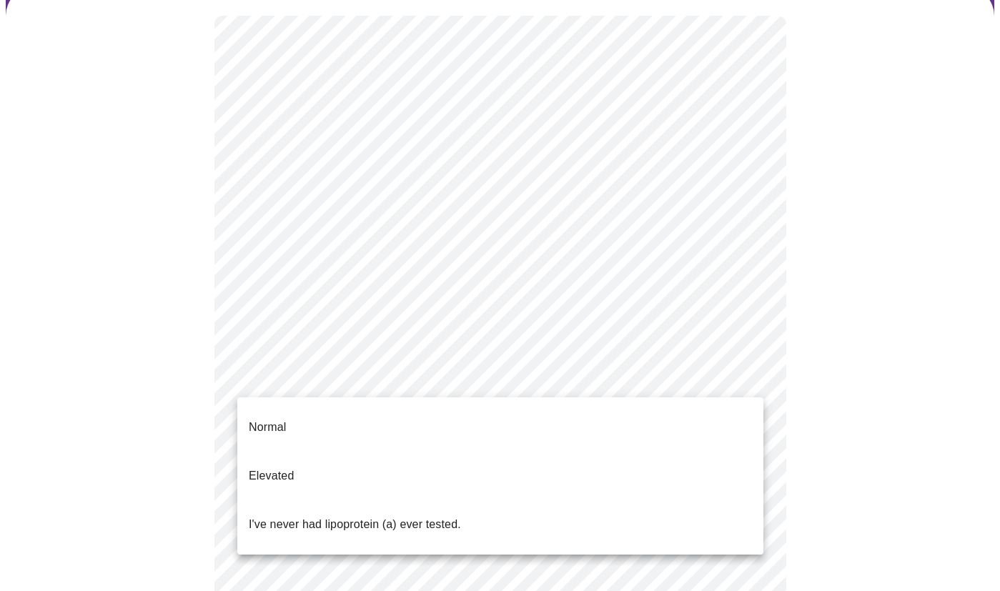
click at [300, 516] on p "I've never had lipoprotein (a) ever tested." at bounding box center [355, 524] width 212 height 17
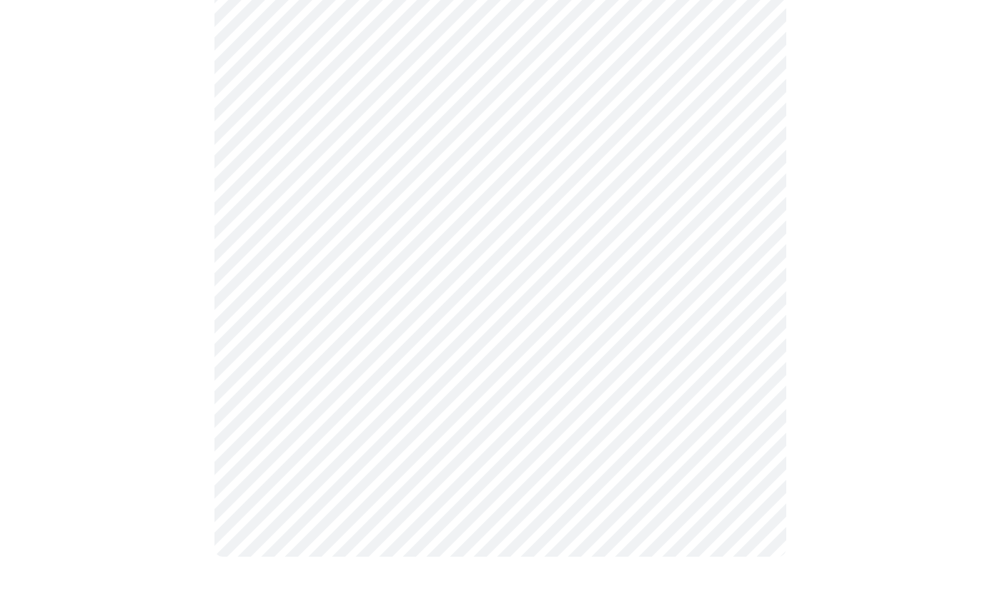
scroll to position [0, 0]
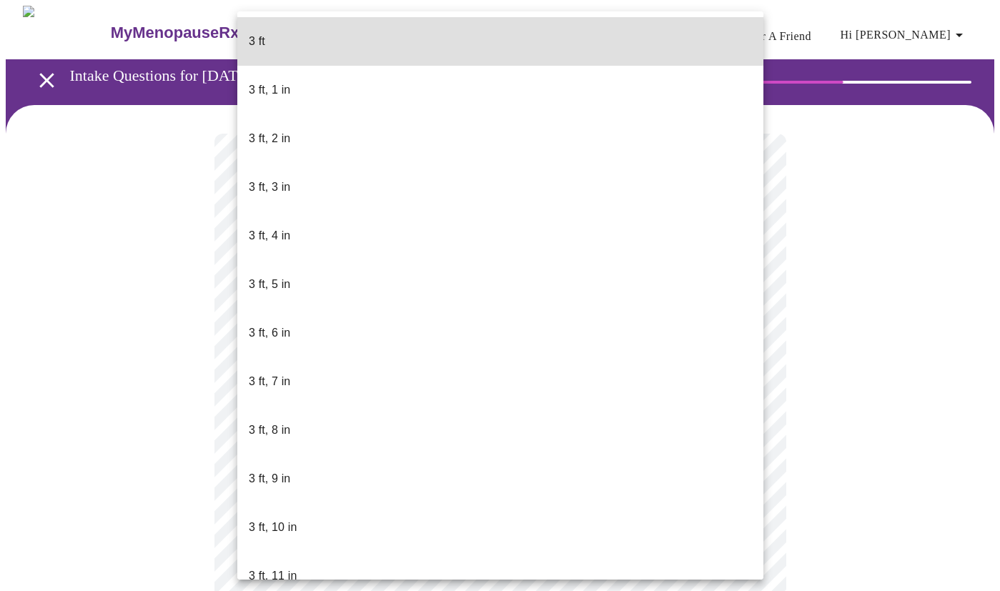
click at [289, 405] on body "MyMenopauseRx Appointments Messaging Labs Uploads Medications Community Refer a…" at bounding box center [500, 387] width 988 height 763
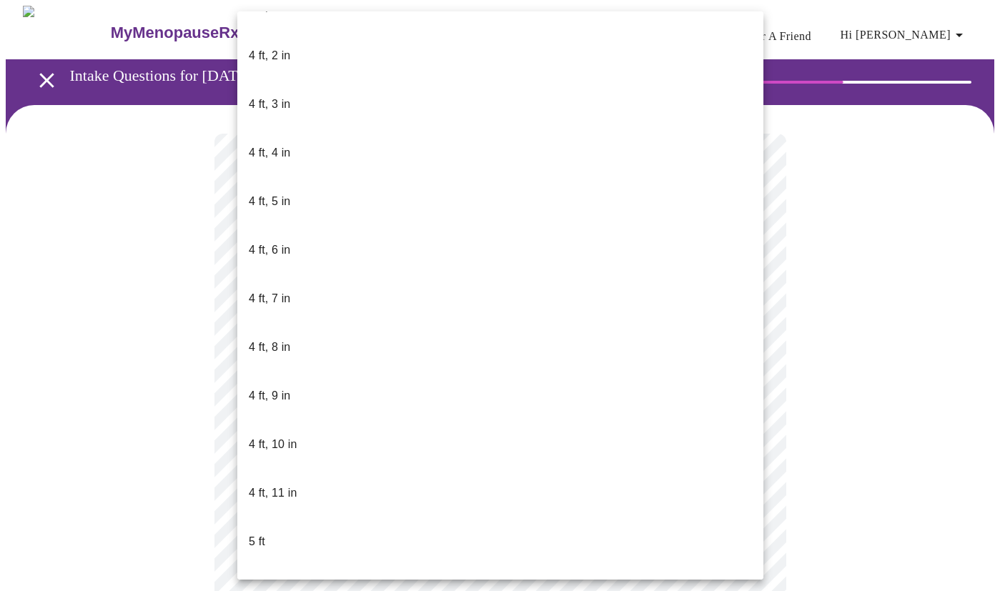
scroll to position [673, 0]
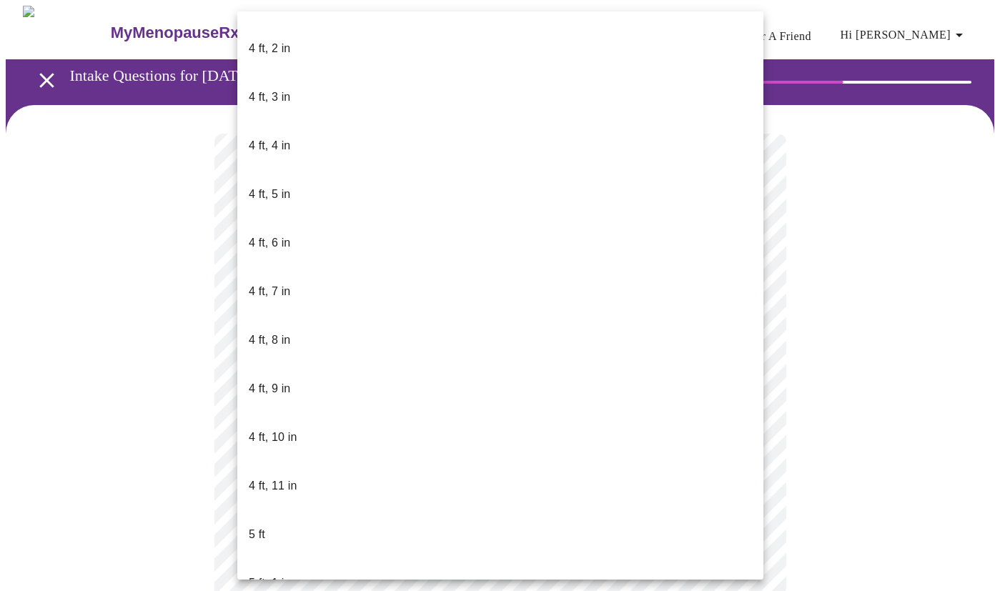
drag, startPoint x: 292, startPoint y: 403, endPoint x: 282, endPoint y: 364, distance: 40.4
click at [285, 364] on ul "3 ft 3 ft, 1 in 3 ft, 2 in 3 ft, 3 in 3 ft, 4 in 3 ft, 5 in 3 ft, 6 in 3 ft, 7 …" at bounding box center [500, 534] width 526 height 2393
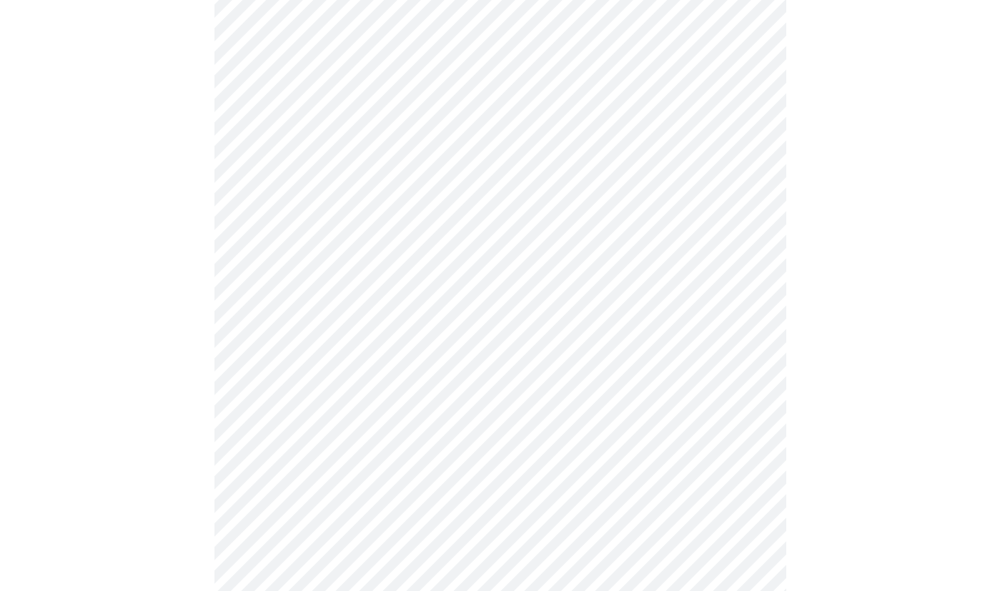
scroll to position [3479, 0]
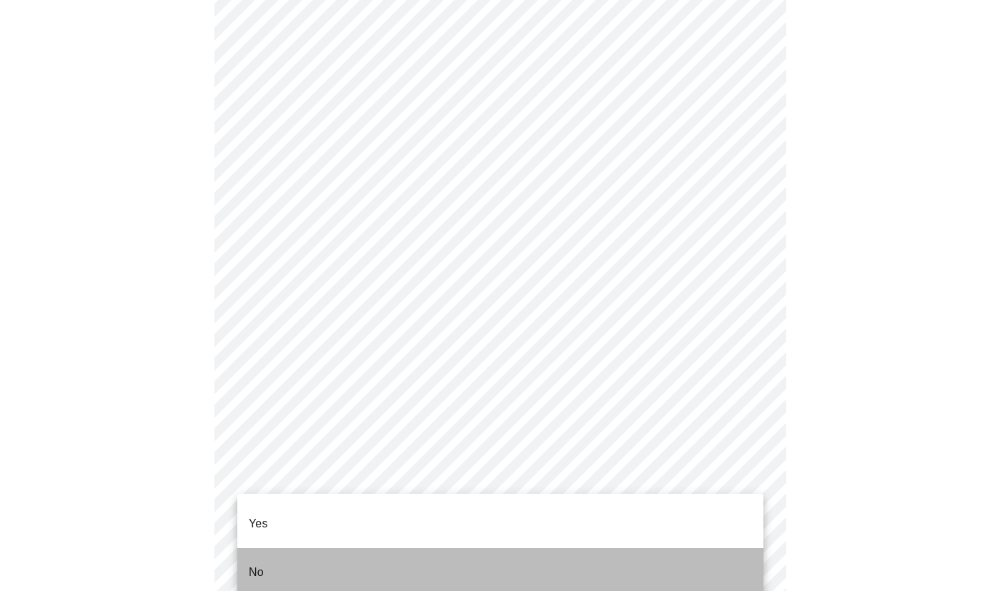
click at [287, 548] on li "No" at bounding box center [500, 572] width 526 height 49
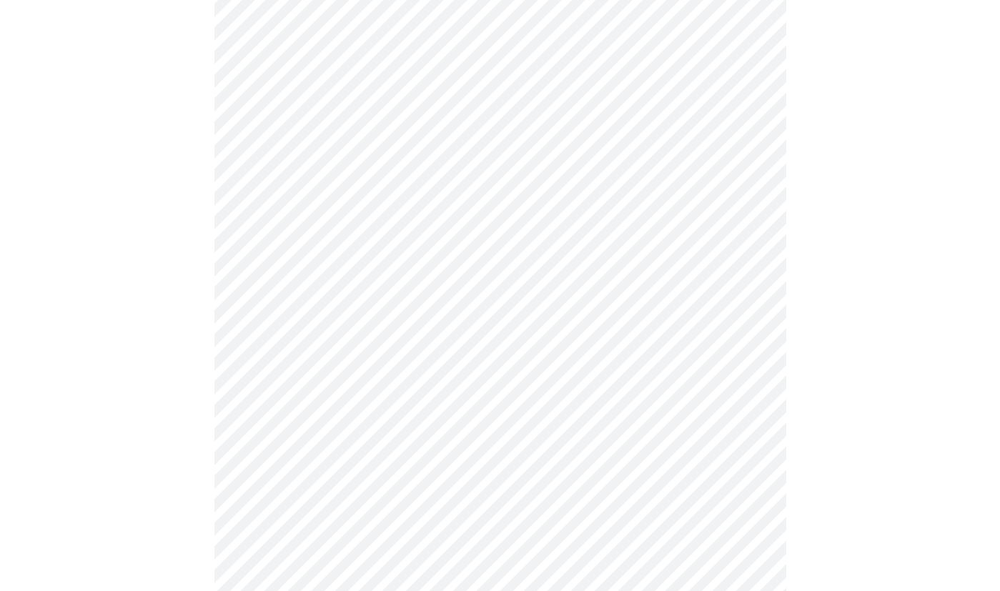
scroll to position [768, 0]
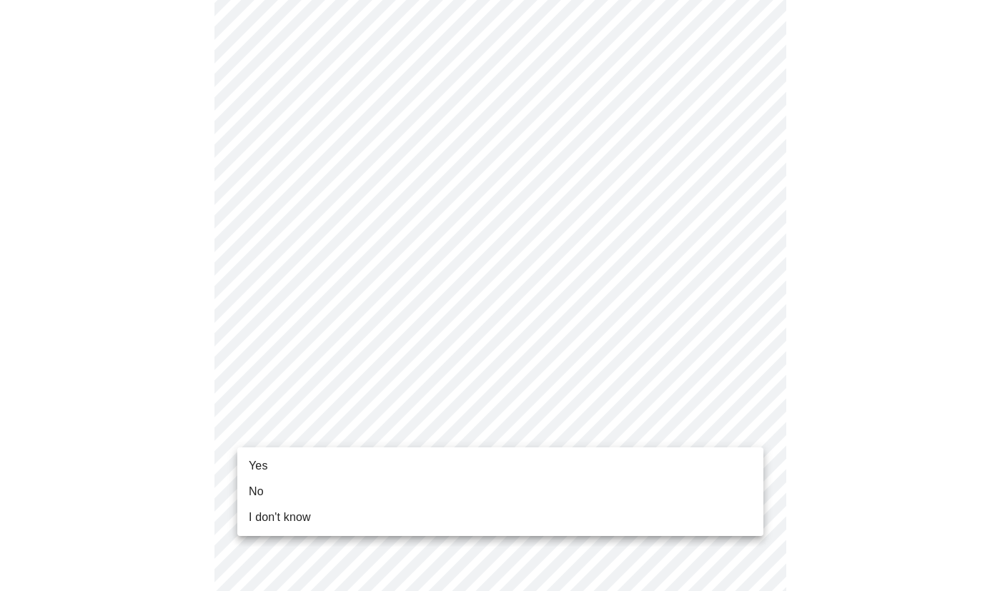
click at [267, 460] on span "Yes" at bounding box center [258, 465] width 19 height 17
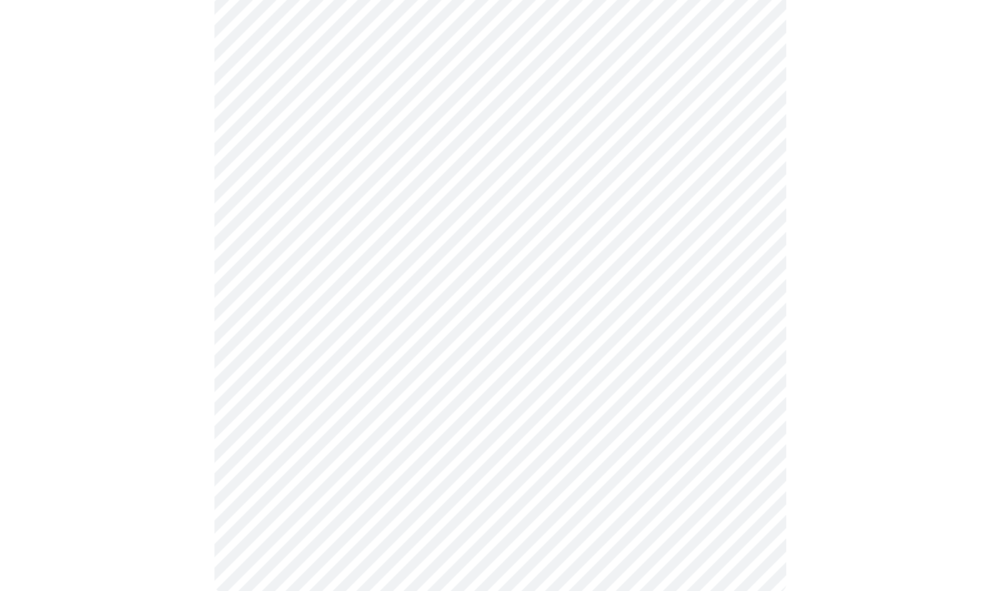
scroll to position [0, 0]
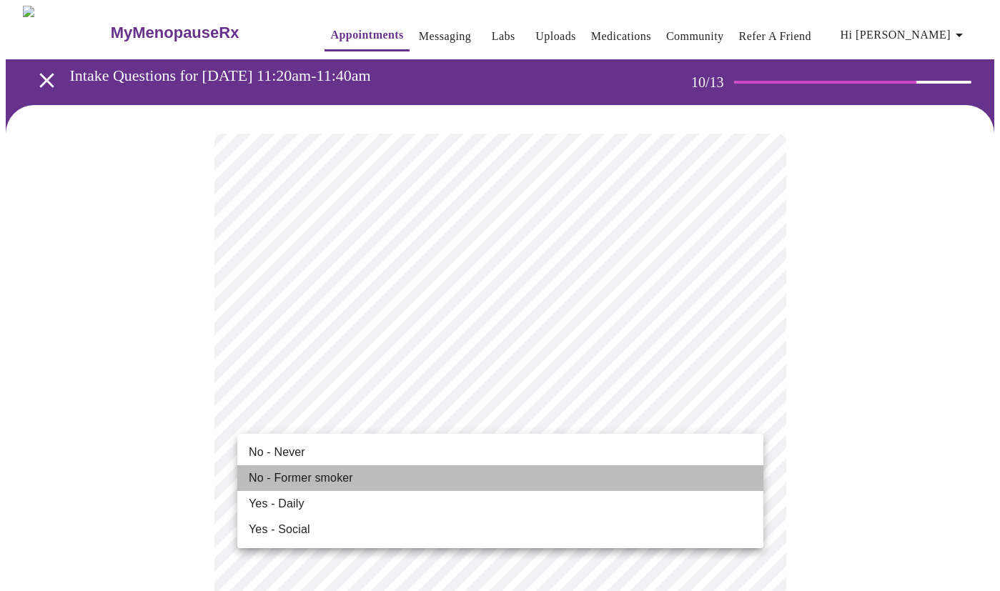
drag, startPoint x: 299, startPoint y: 475, endPoint x: 319, endPoint y: 470, distance: 21.2
click at [299, 474] on span "No - Former smoker" at bounding box center [301, 478] width 104 height 17
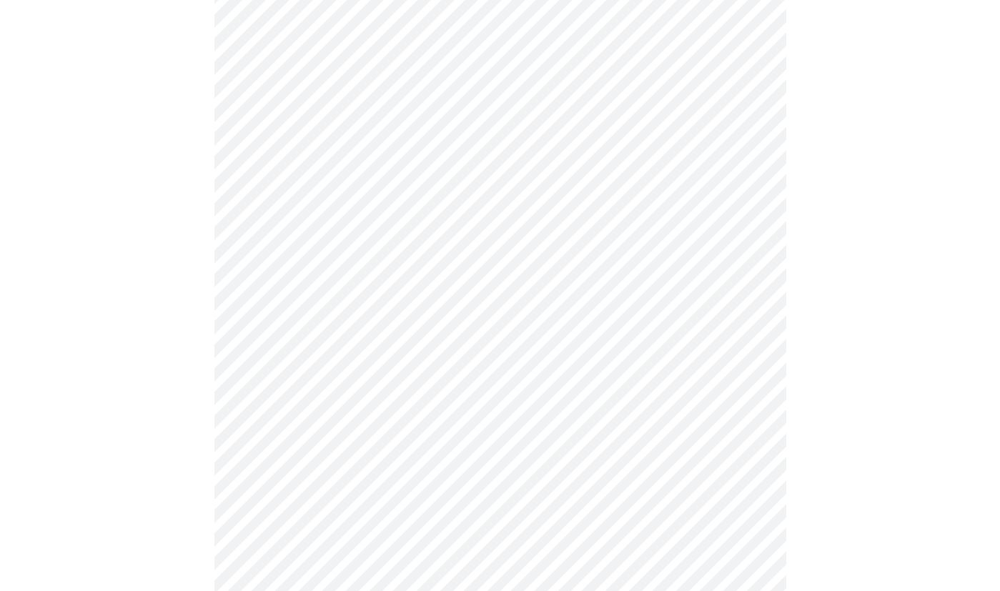
scroll to position [1030, 0]
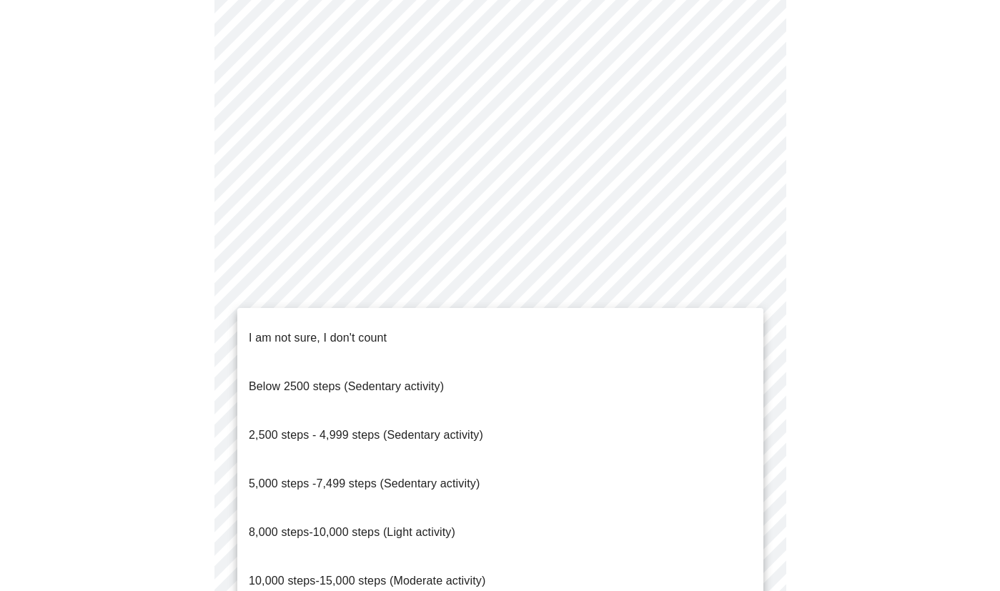
click at [379, 380] on span "Below 2500 steps (Sedentary activity)" at bounding box center [346, 386] width 195 height 12
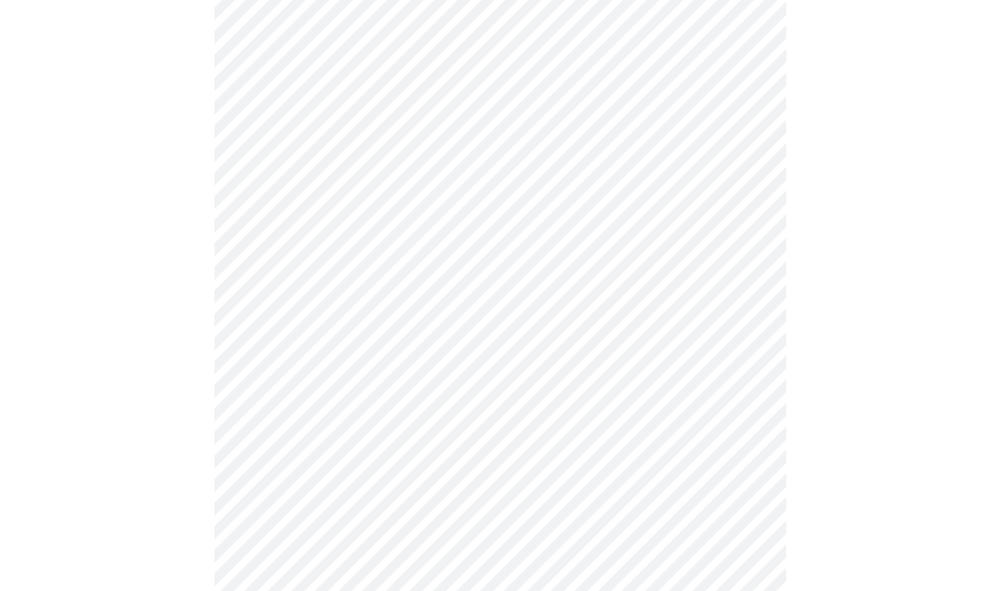
scroll to position [1150, 0]
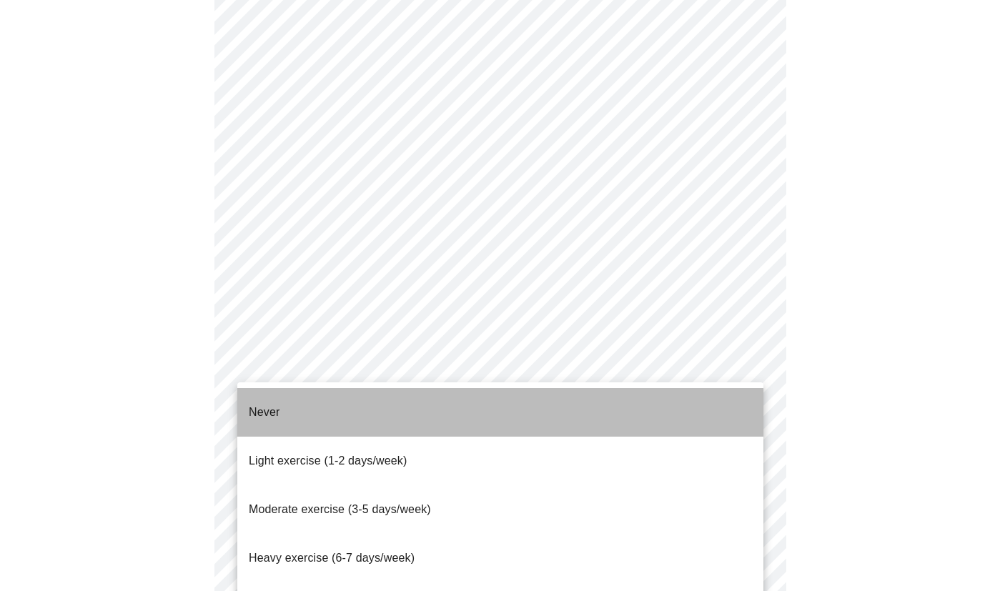
click at [287, 409] on li "Never" at bounding box center [500, 412] width 526 height 49
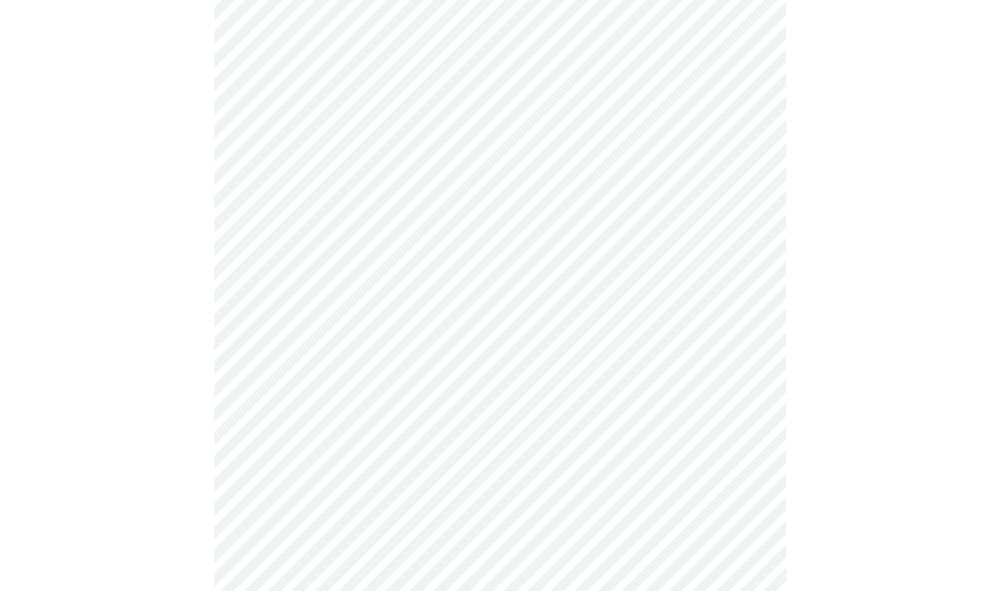
scroll to position [1264, 0]
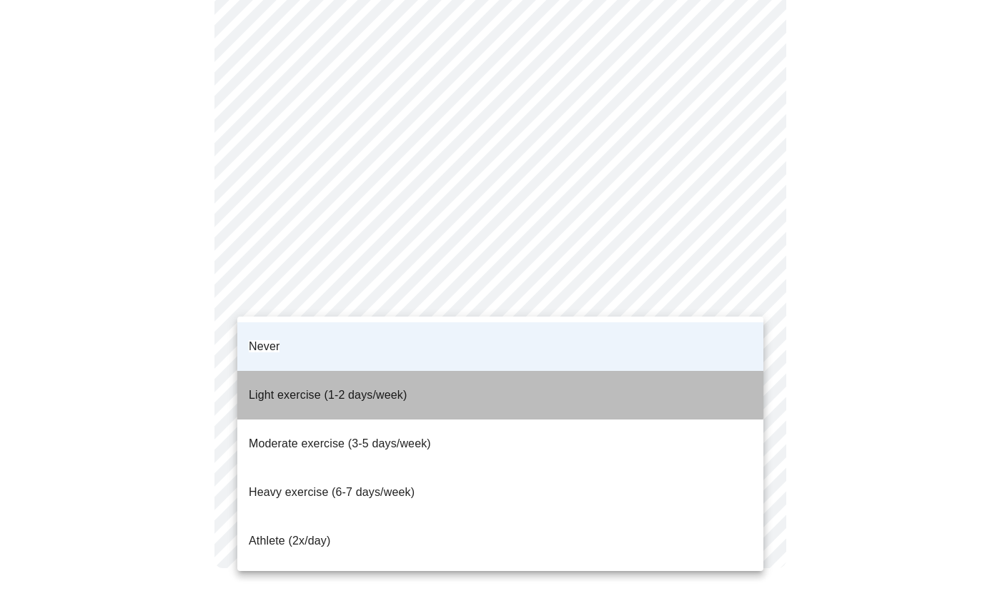
click at [349, 389] on span "Light exercise (1-2 days/week)" at bounding box center [328, 395] width 159 height 12
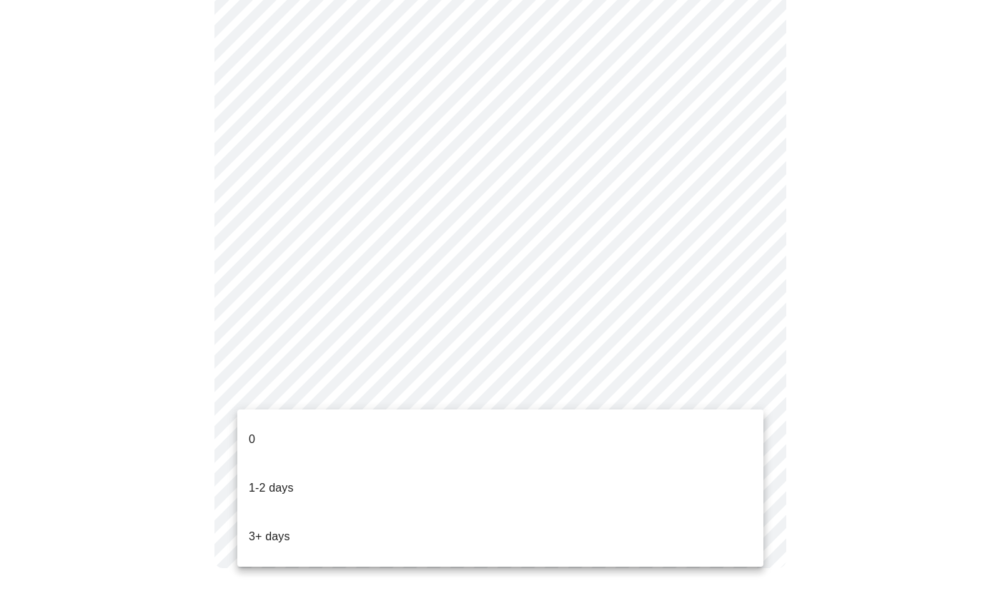
click at [269, 480] on p "1-2 days" at bounding box center [271, 488] width 45 height 17
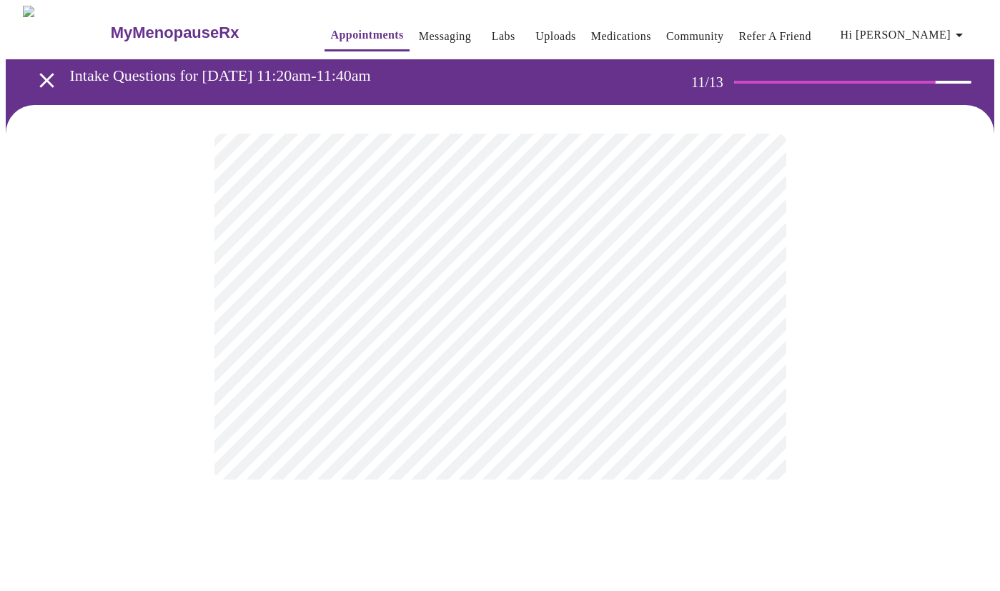
scroll to position [0, 0]
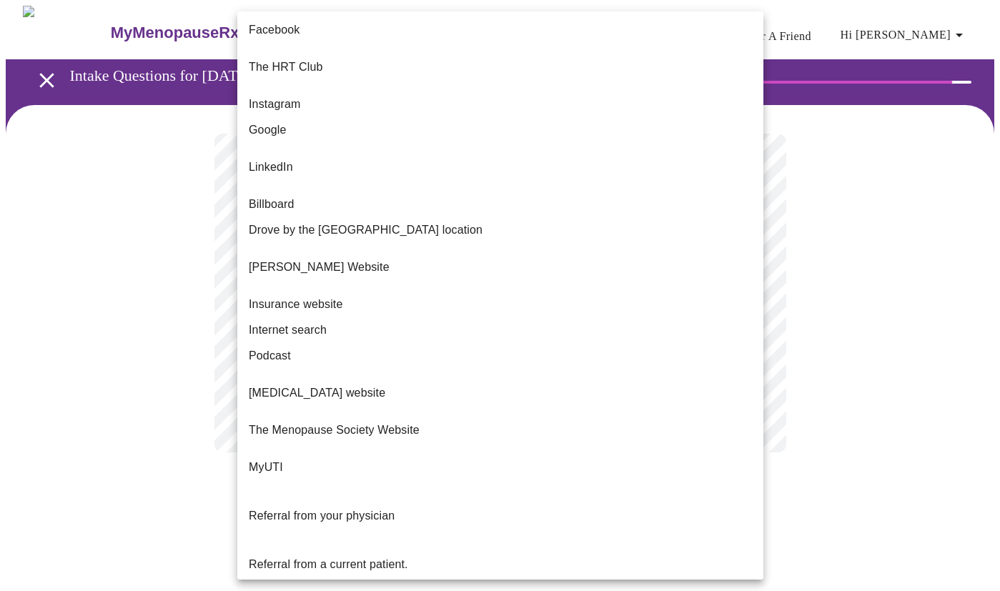
click at [420, 296] on body "MyMenopauseRx Appointments Messaging Labs Uploads Medications Community Refer a…" at bounding box center [500, 243] width 988 height 475
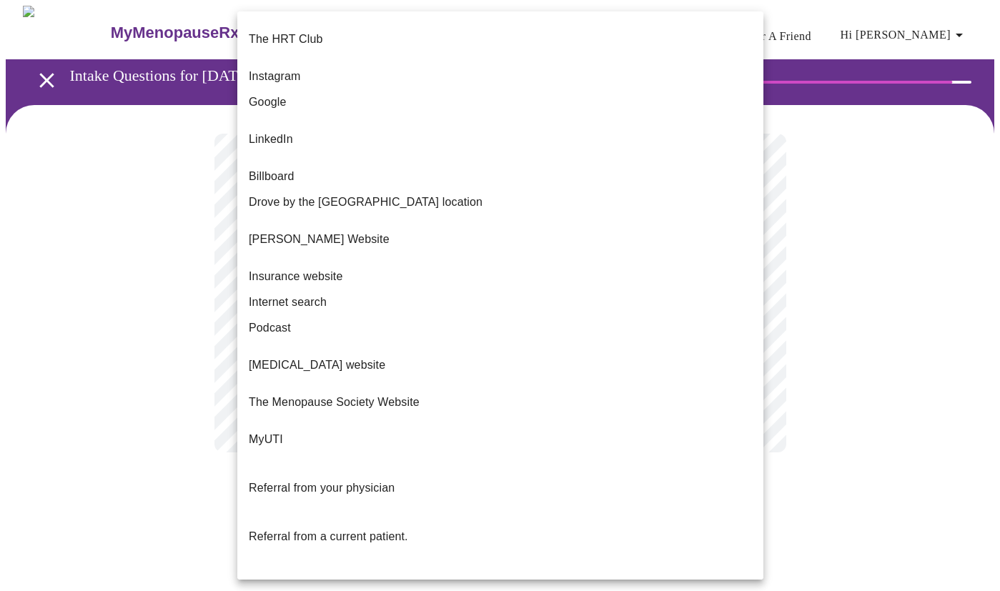
scroll to position [35, 0]
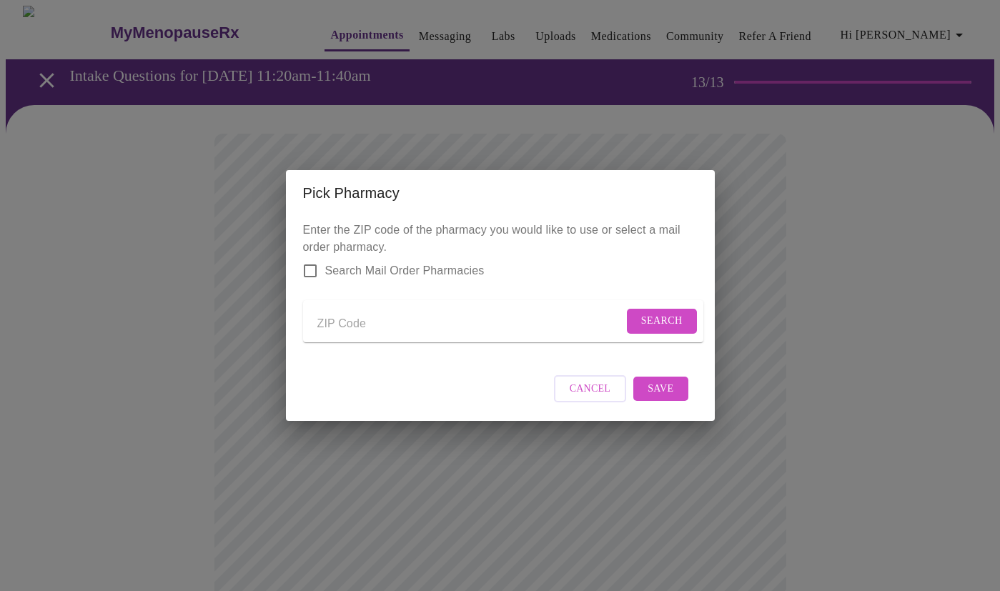
click at [351, 317] on input "Send a message to your care team" at bounding box center [470, 323] width 306 height 23
type input "60510"
click at [644, 318] on span "Search" at bounding box center [661, 321] width 41 height 18
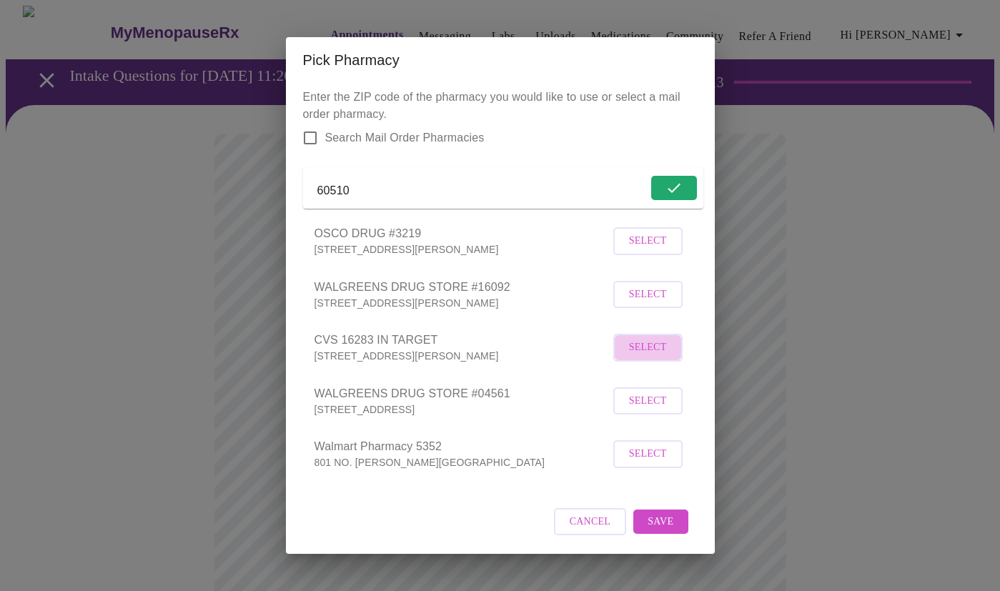
click at [632, 356] on span "Select" at bounding box center [648, 348] width 38 height 18
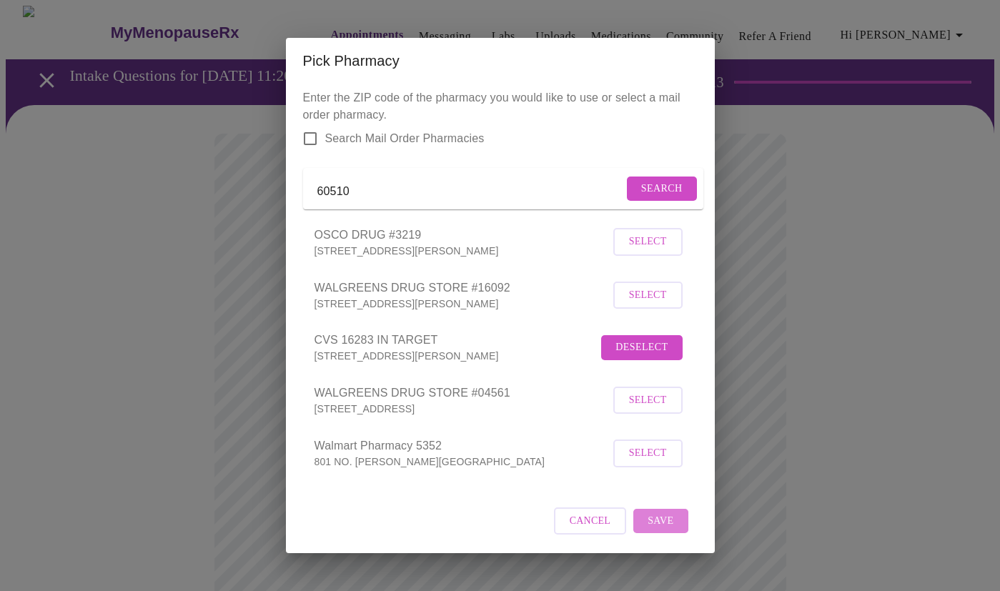
drag, startPoint x: 680, startPoint y: 525, endPoint x: 738, endPoint y: 490, distance: 68.3
click at [680, 525] on button "Save" at bounding box center [660, 521] width 54 height 25
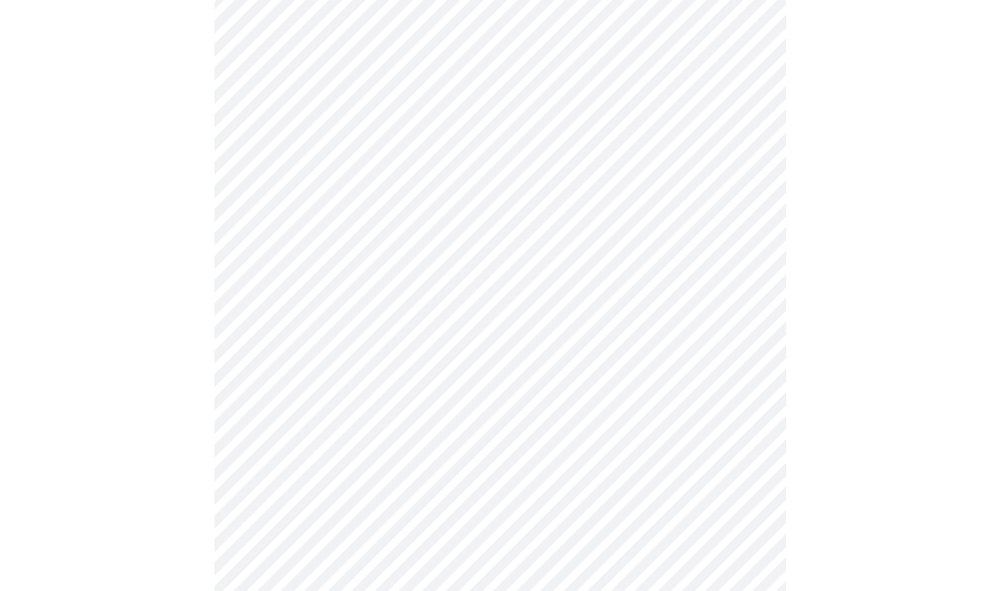
scroll to position [117, 0]
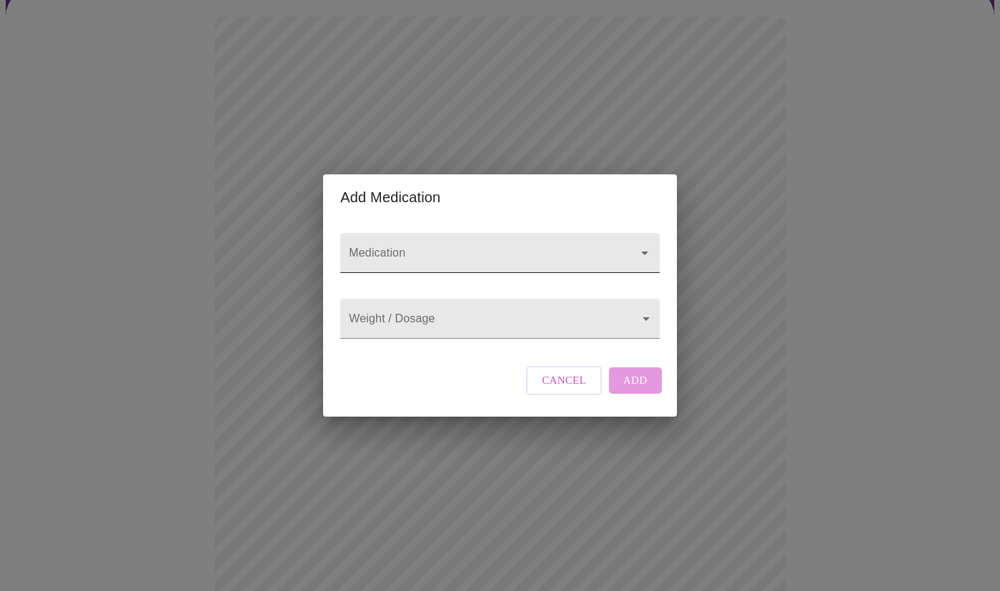
click at [427, 247] on input "Medication" at bounding box center [479, 260] width 267 height 26
click at [431, 247] on input "Medication" at bounding box center [479, 260] width 267 height 26
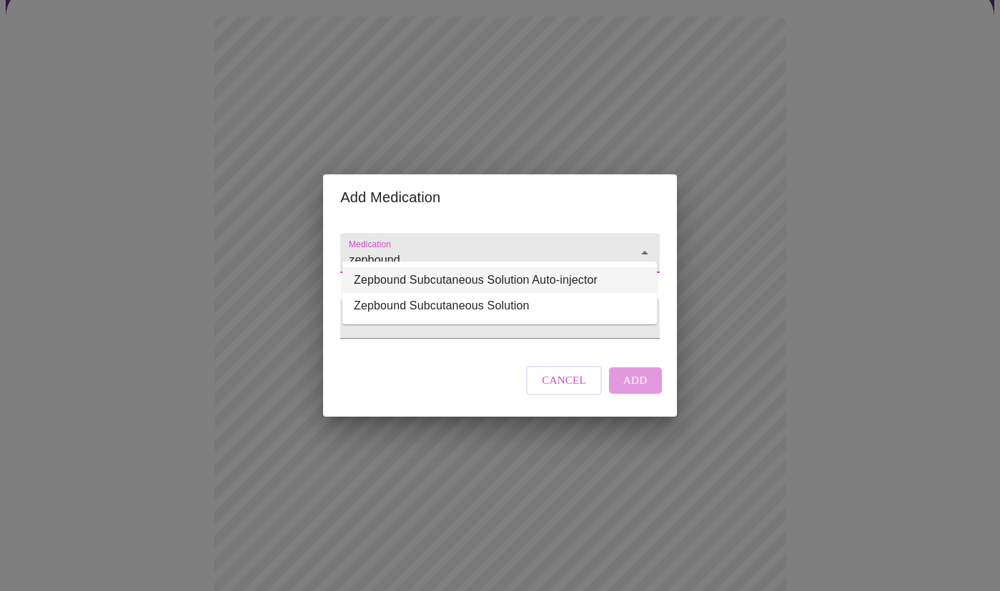
click at [450, 287] on li "Zepbound Subcutaneous Solution Auto-injector" at bounding box center [499, 280] width 314 height 26
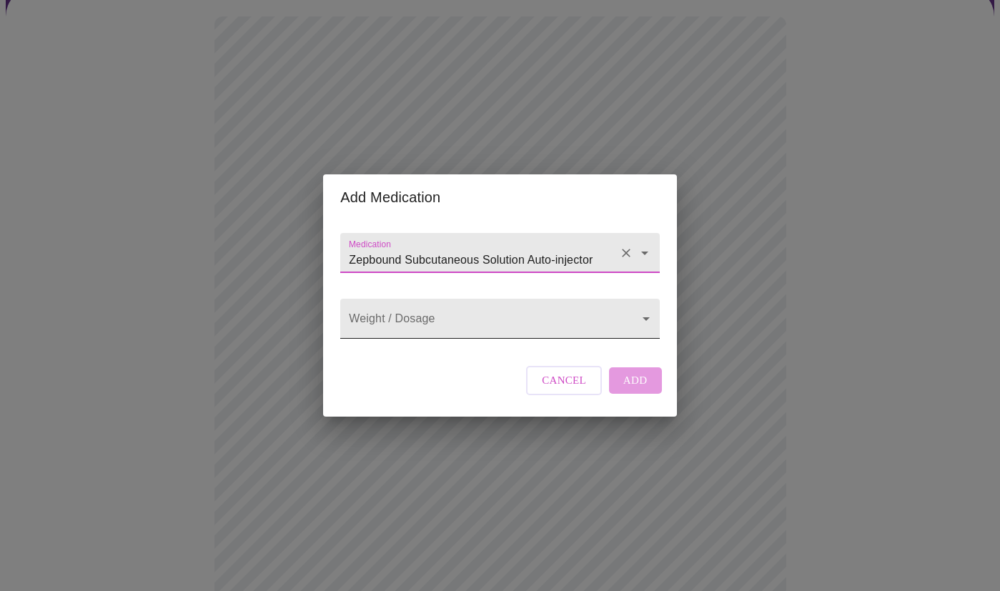
type input "Zepbound Subcutaneous Solution Auto-injector"
click at [441, 319] on body "MyMenopauseRx Appointments Messaging Labs Uploads Medications Community Refer a…" at bounding box center [500, 426] width 988 height 1075
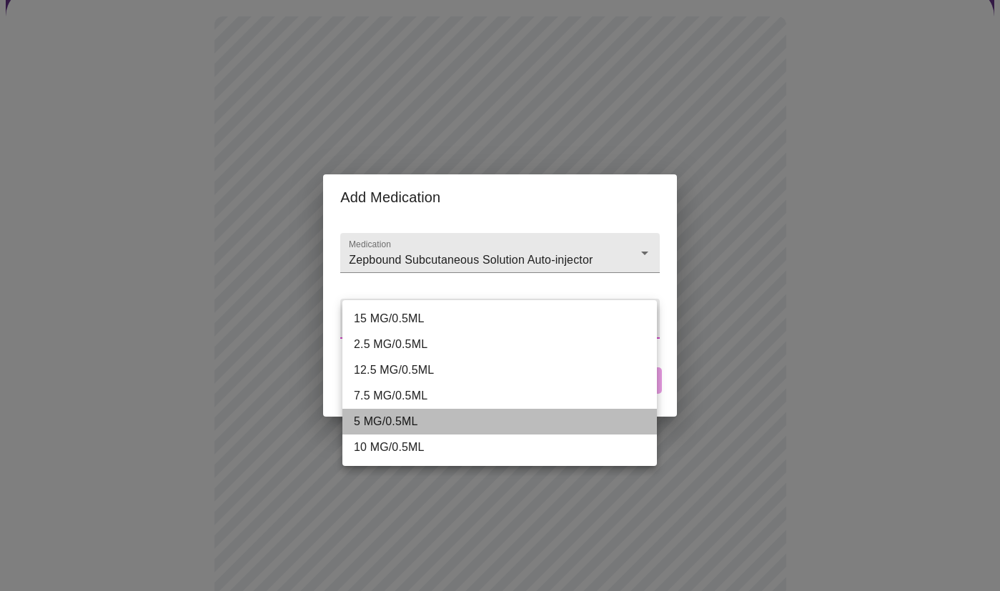
click at [396, 416] on li "5 MG/0.5ML" at bounding box center [499, 422] width 314 height 26
type input "5 MG/0.5ML"
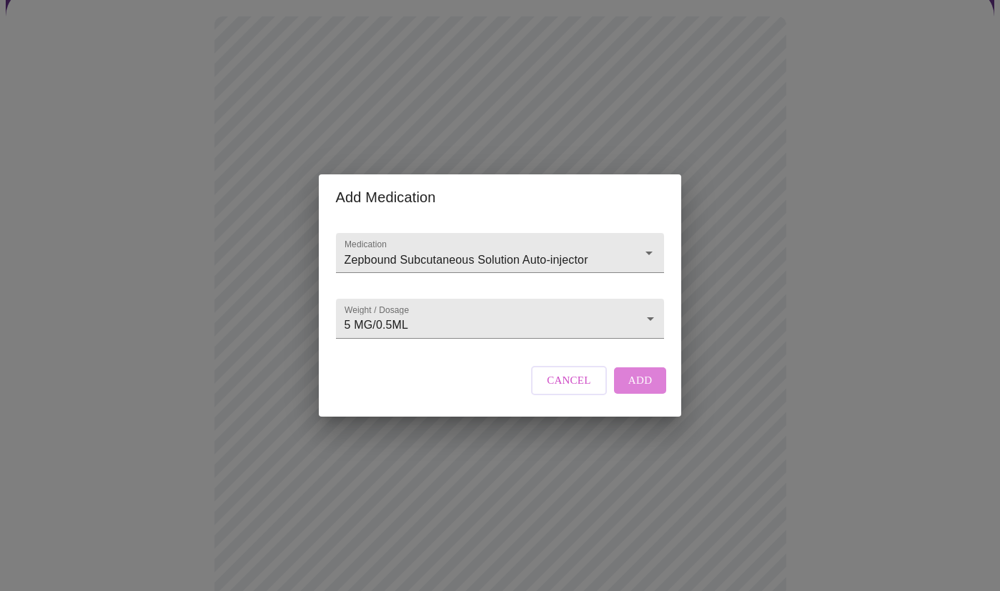
click at [640, 389] on span "Add" at bounding box center [640, 380] width 24 height 19
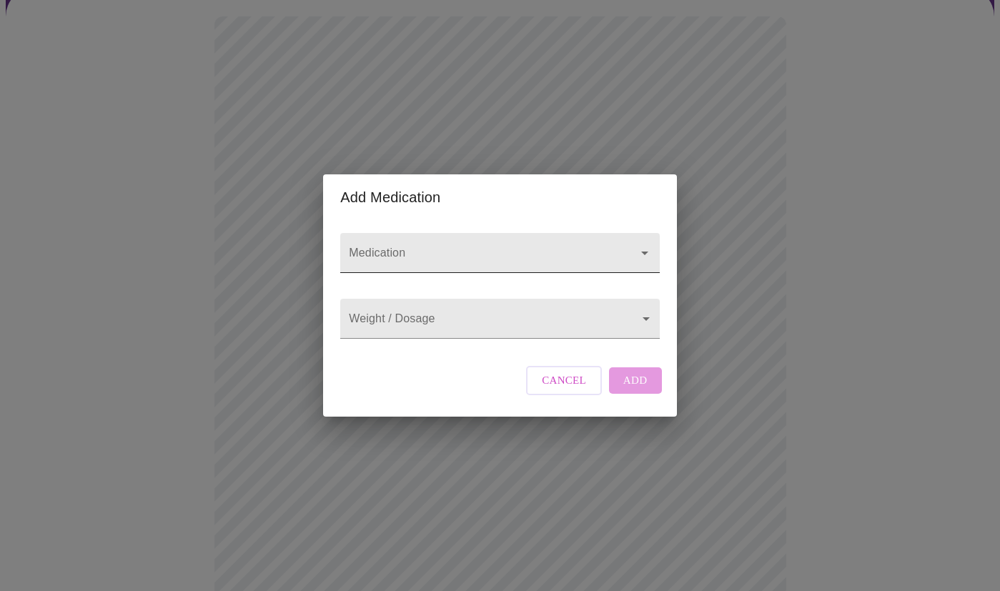
click at [404, 247] on input "Medication" at bounding box center [479, 260] width 267 height 26
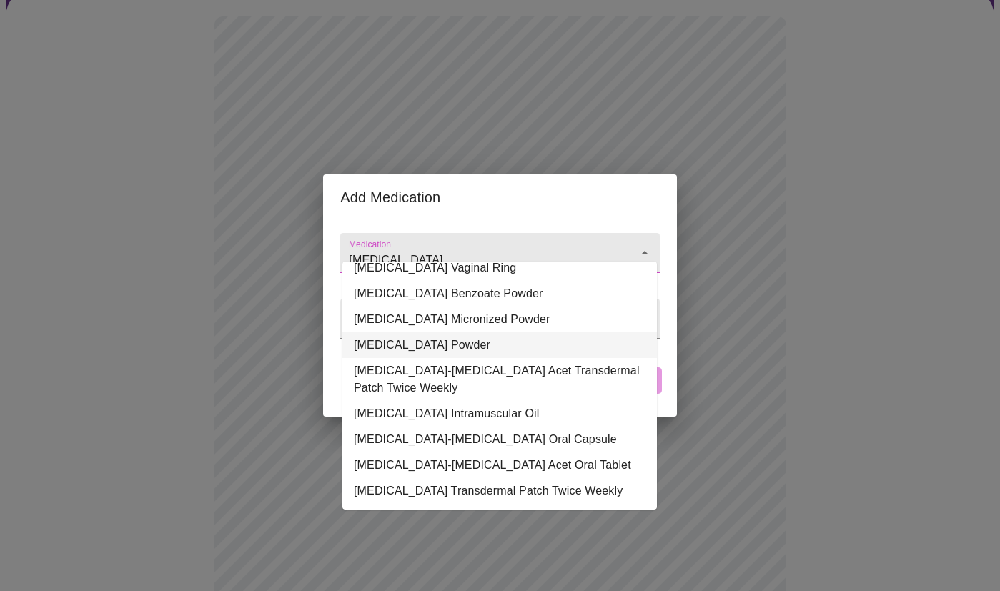
scroll to position [126, 0]
click at [552, 478] on li "[MEDICAL_DATA] Transdermal Patch Twice Weekly" at bounding box center [499, 491] width 314 height 26
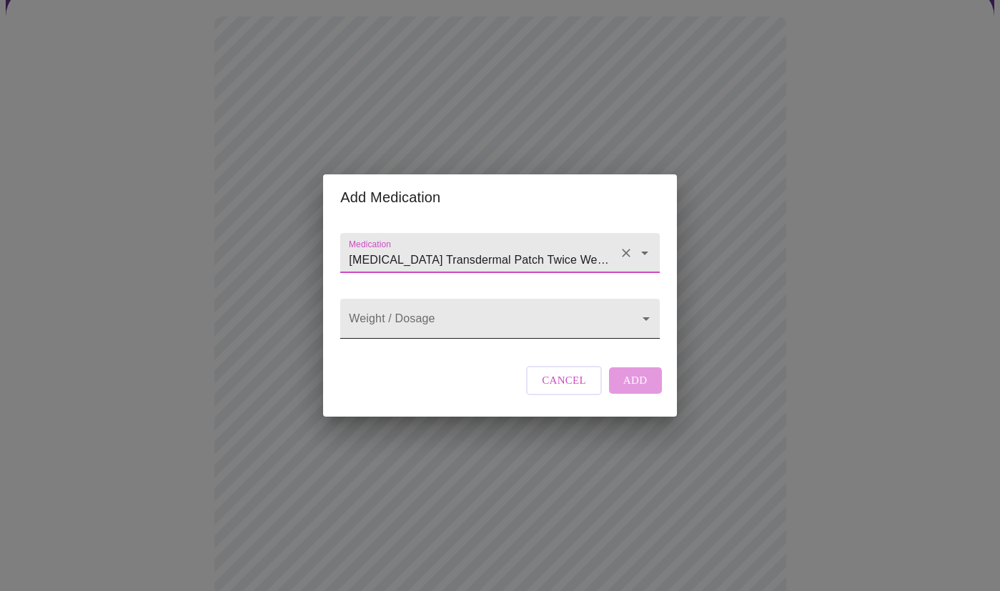
type input "[MEDICAL_DATA] Transdermal Patch Twice Weekly"
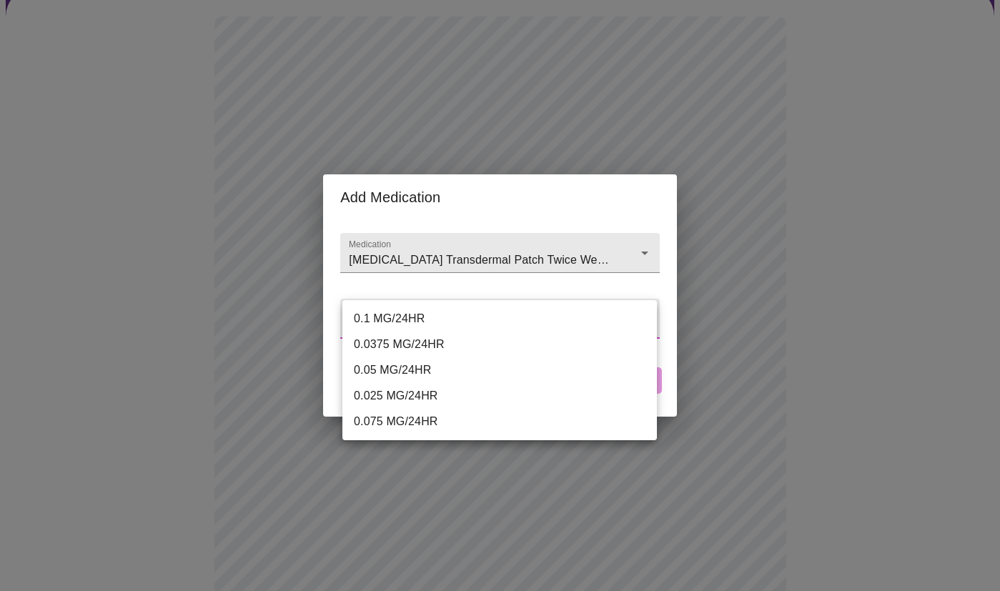
click at [452, 313] on body "MyMenopauseRx Appointments Messaging Labs Uploads Medications Community Refer a…" at bounding box center [500, 442] width 988 height 1106
click at [419, 314] on li "0.1 MG/24HR" at bounding box center [499, 319] width 314 height 26
type input "0.1 MG/24HR"
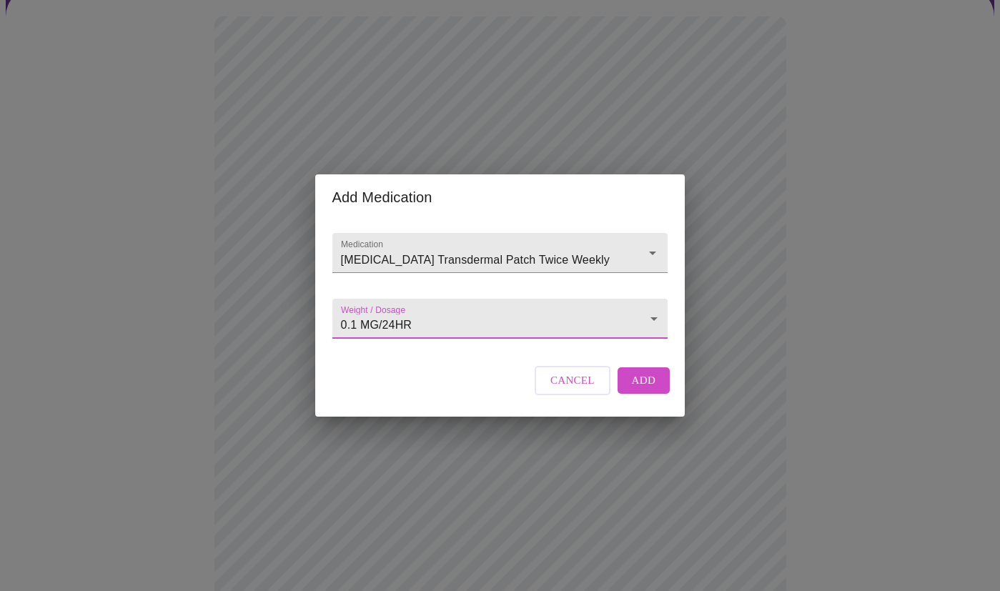
click at [650, 389] on span "Add" at bounding box center [644, 380] width 24 height 19
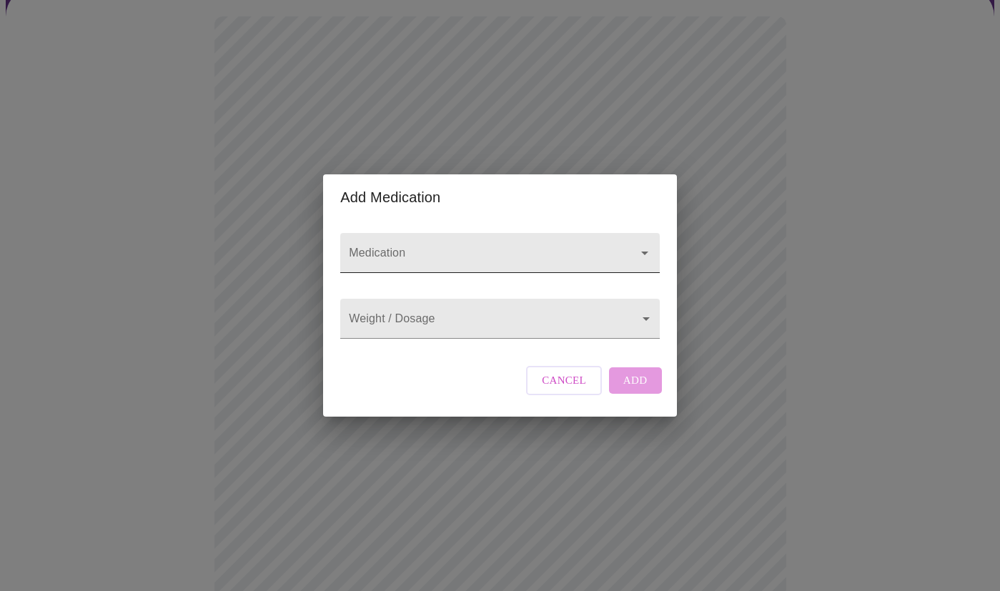
click at [482, 247] on input "Medication" at bounding box center [479, 260] width 267 height 26
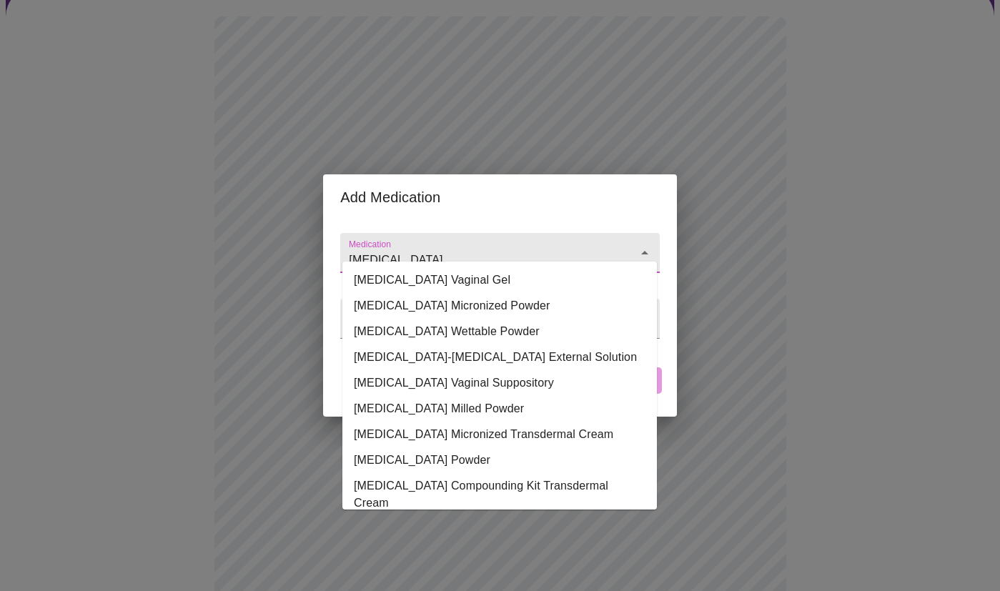
type input "[MEDICAL_DATA]"
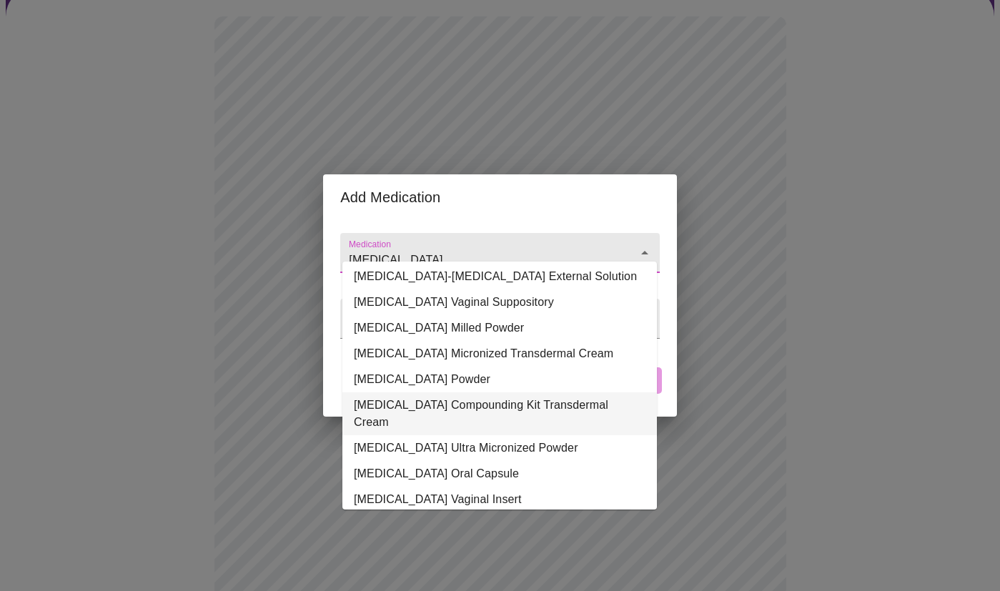
scroll to position [93, 0]
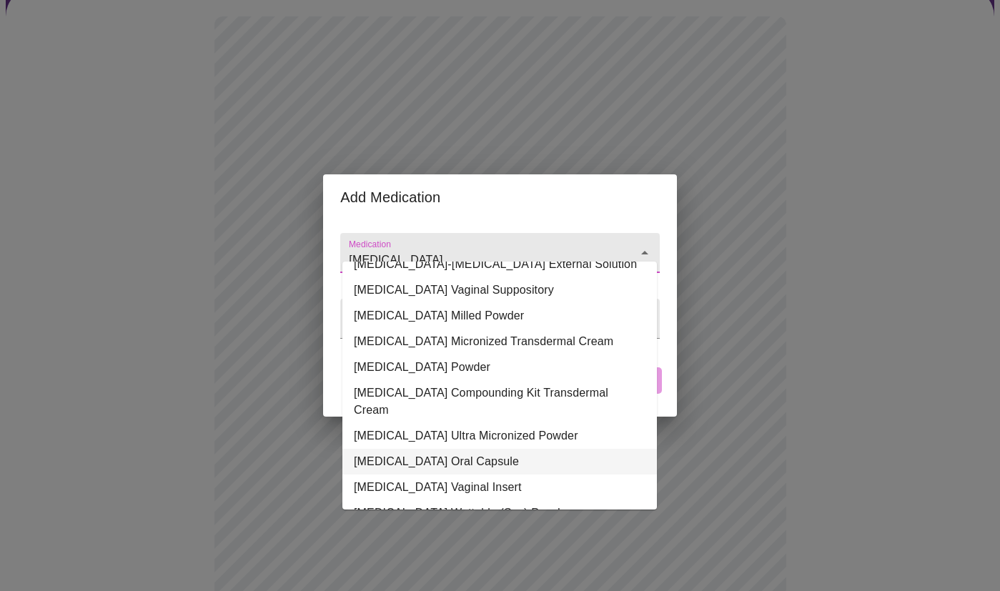
click at [452, 449] on li "[MEDICAL_DATA] Oral Capsule" at bounding box center [499, 462] width 314 height 26
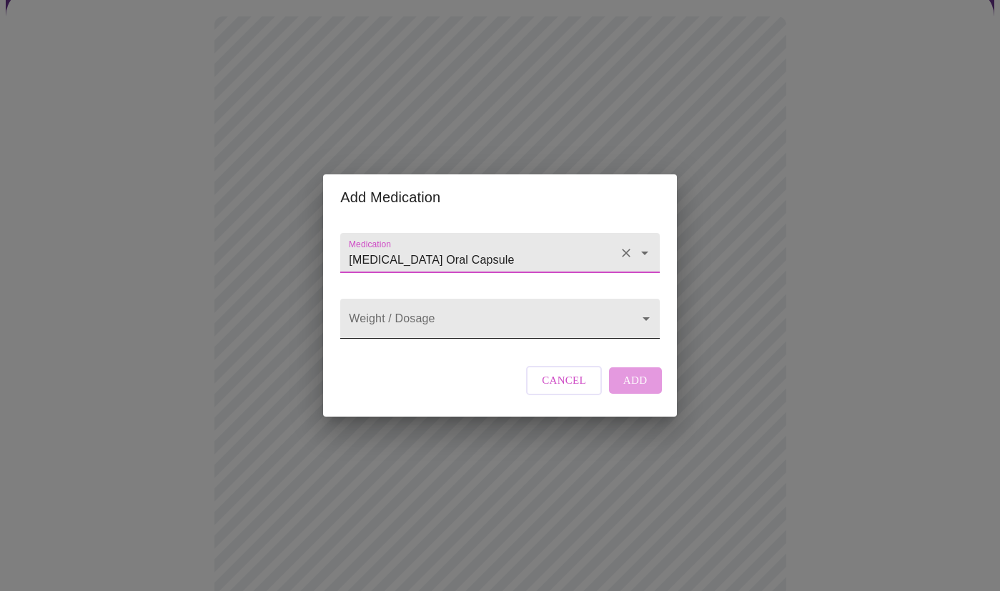
type input "[MEDICAL_DATA] Oral Capsule"
click at [432, 324] on body "MyMenopauseRx Appointments Messaging Labs Uploads Medications Community Refer a…" at bounding box center [500, 468] width 988 height 1159
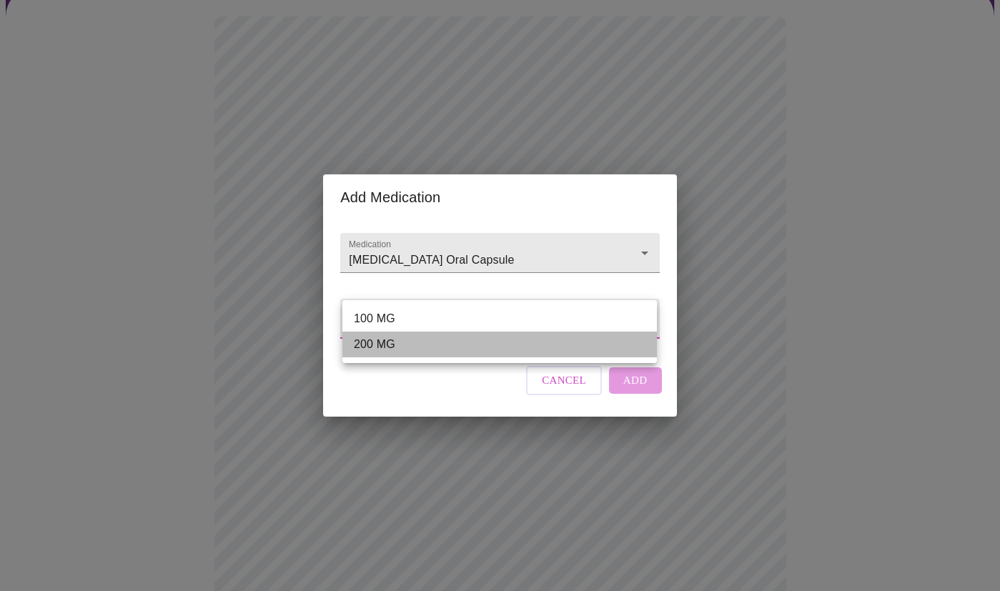
click at [400, 342] on li "200 MG" at bounding box center [499, 345] width 314 height 26
type input "200 MG"
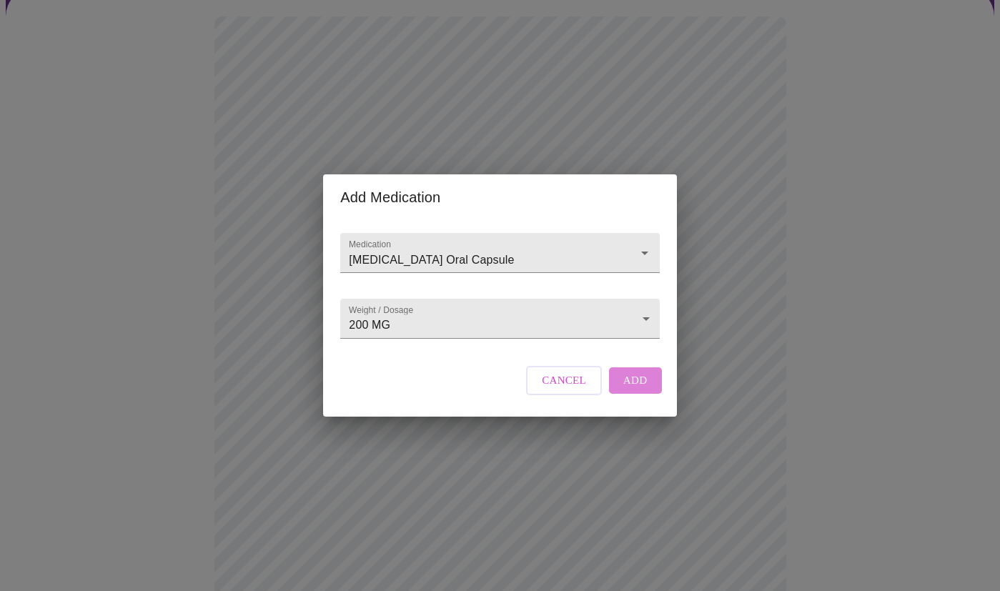
click at [642, 389] on span "Add" at bounding box center [635, 380] width 24 height 19
click at [407, 247] on input "Medication" at bounding box center [479, 260] width 267 height 26
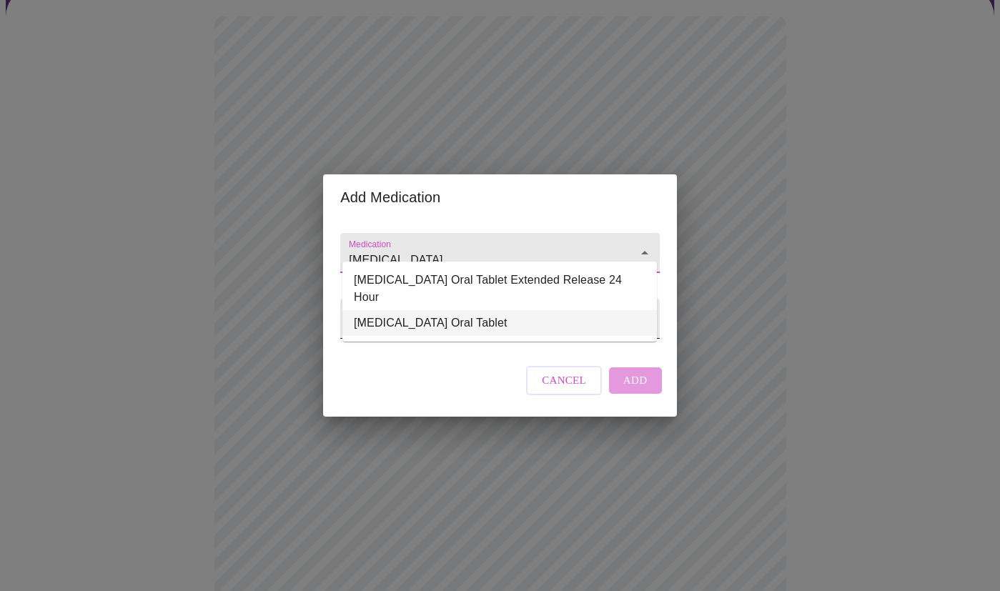
click at [422, 310] on li "[MEDICAL_DATA] Oral Tablet" at bounding box center [499, 323] width 314 height 26
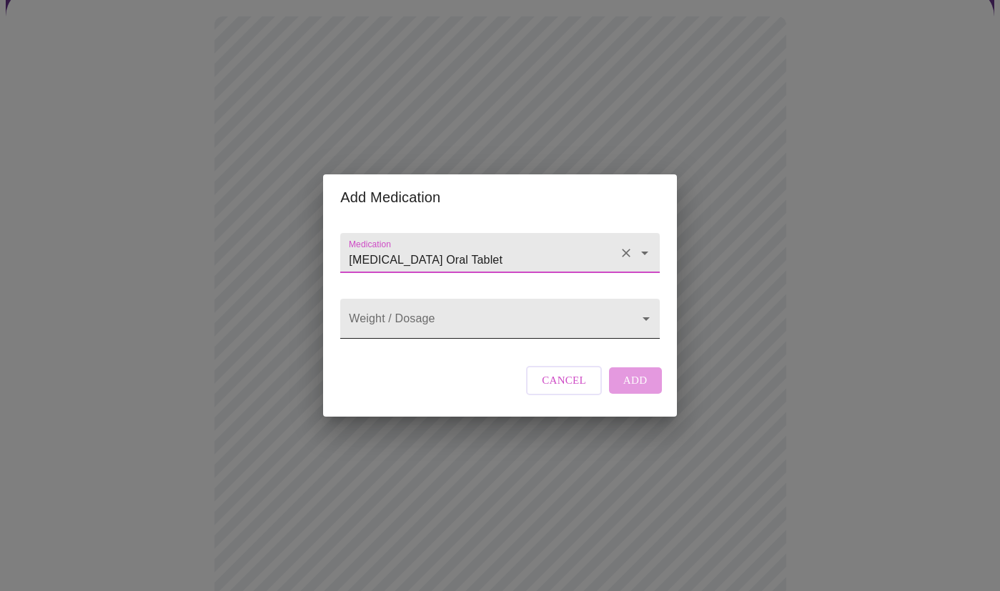
type input "[MEDICAL_DATA] Oral Tablet"
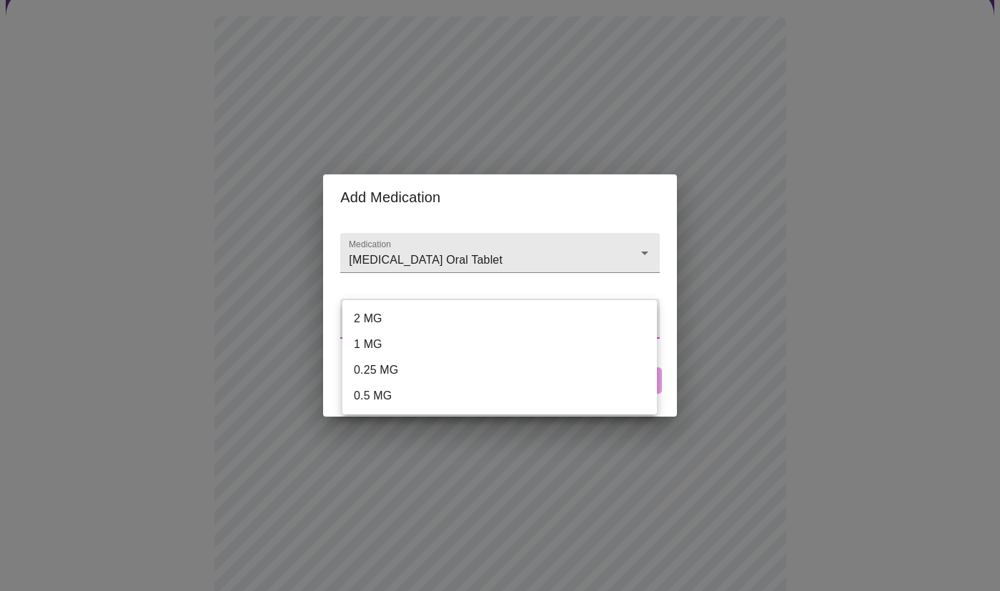
click at [417, 319] on body "MyMenopauseRx Appointments Messaging Labs Uploads Medications Community Refer a…" at bounding box center [500, 495] width 988 height 1212
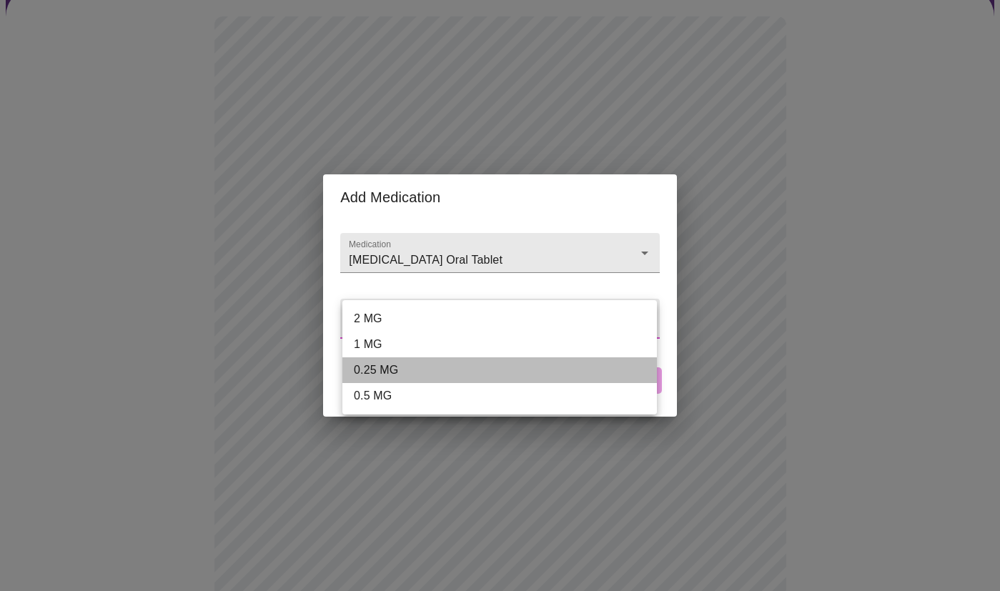
click at [377, 369] on li "0.25 MG" at bounding box center [499, 370] width 314 height 26
type input "0.25 MG"
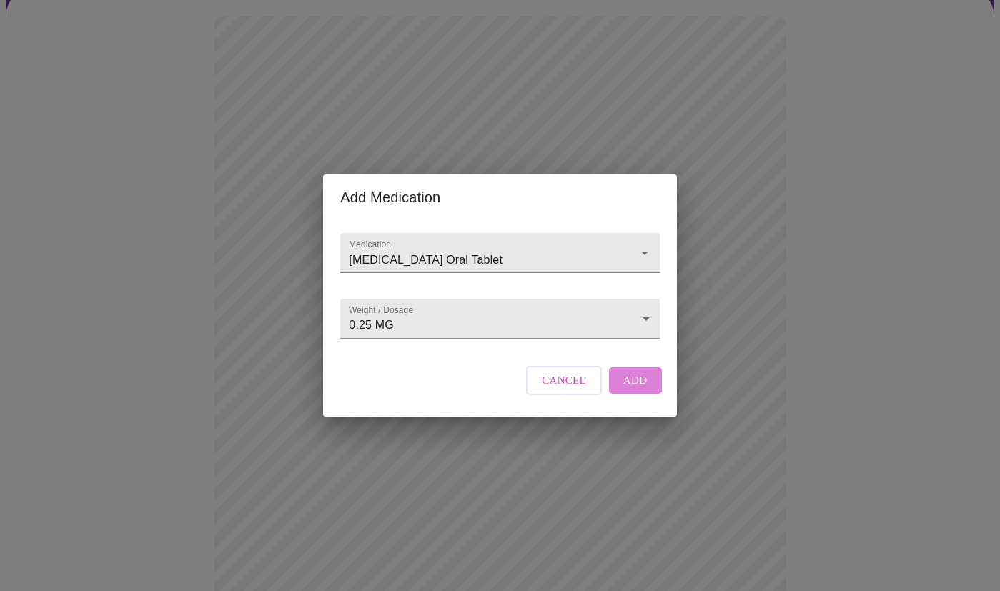
drag, startPoint x: 642, startPoint y: 393, endPoint x: 622, endPoint y: 362, distance: 37.7
click at [642, 389] on span "Add" at bounding box center [635, 380] width 24 height 19
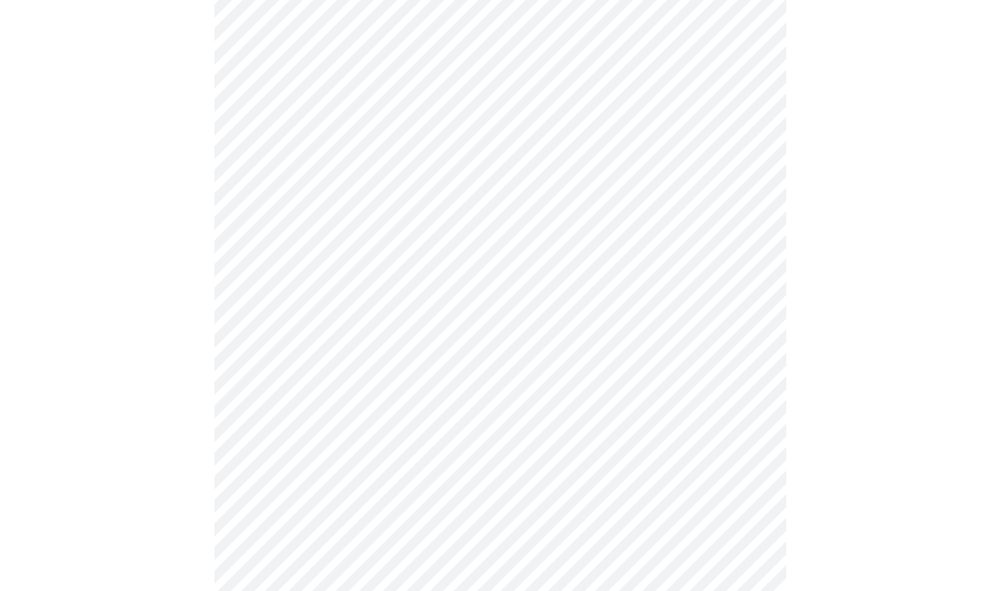
scroll to position [674, 0]
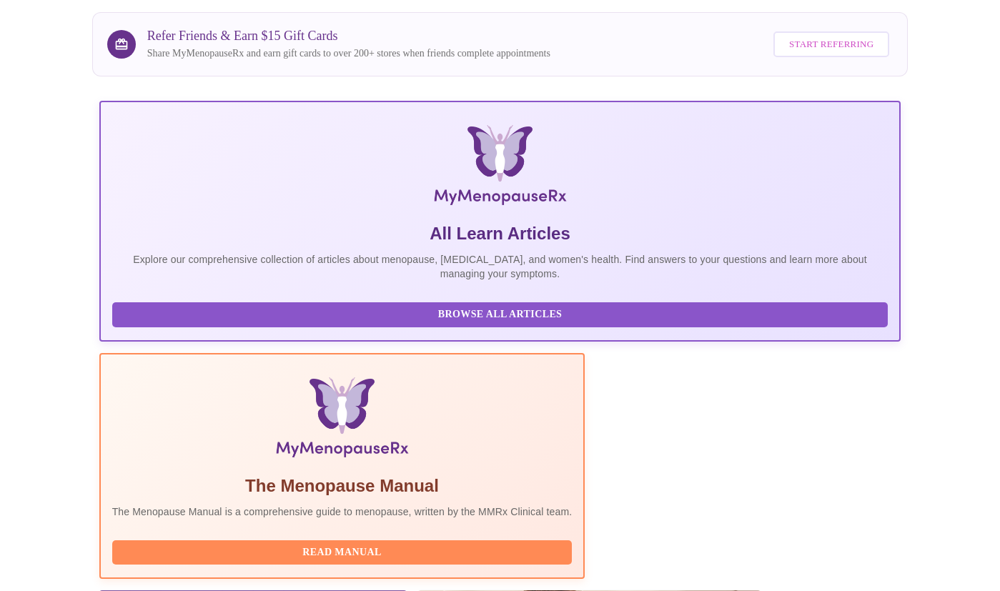
scroll to position [265, 0]
